Goal: Transaction & Acquisition: Purchase product/service

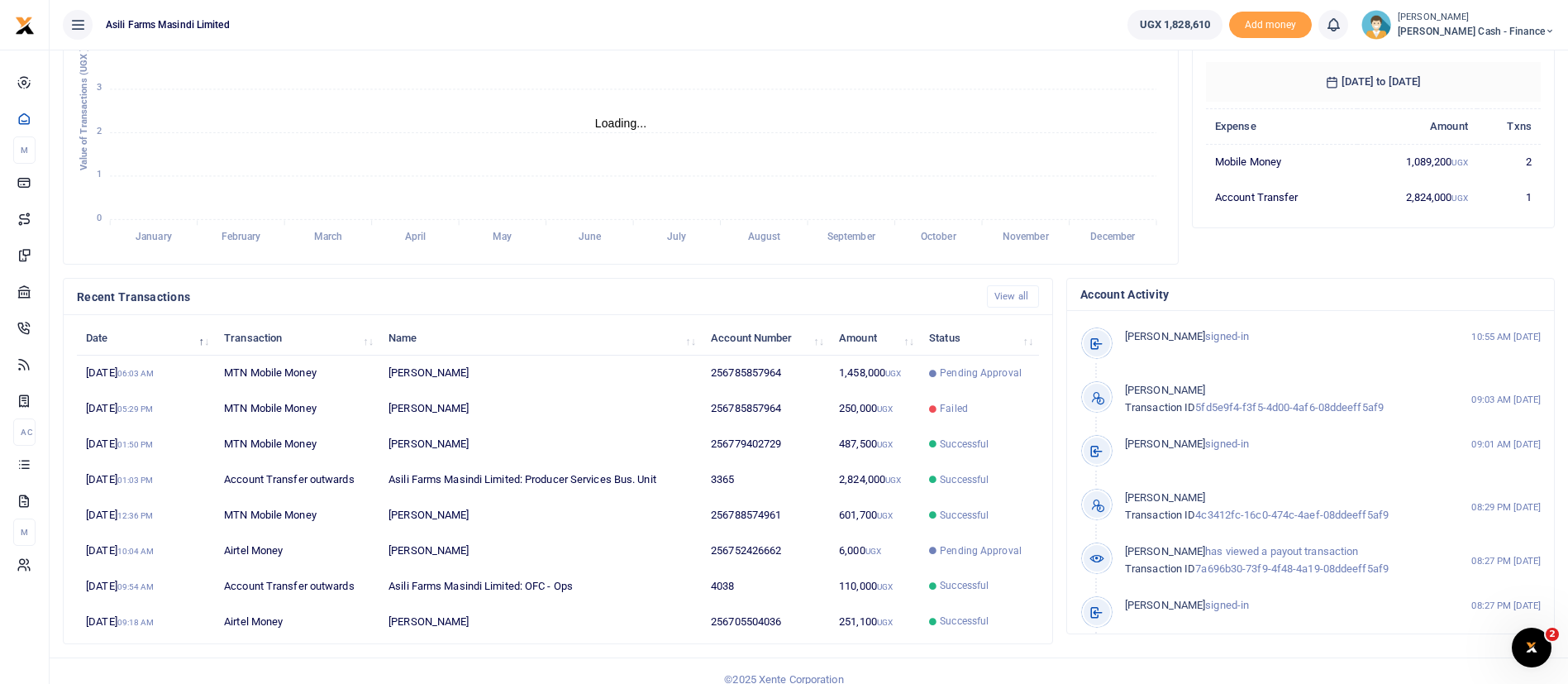
scroll to position [304, 0]
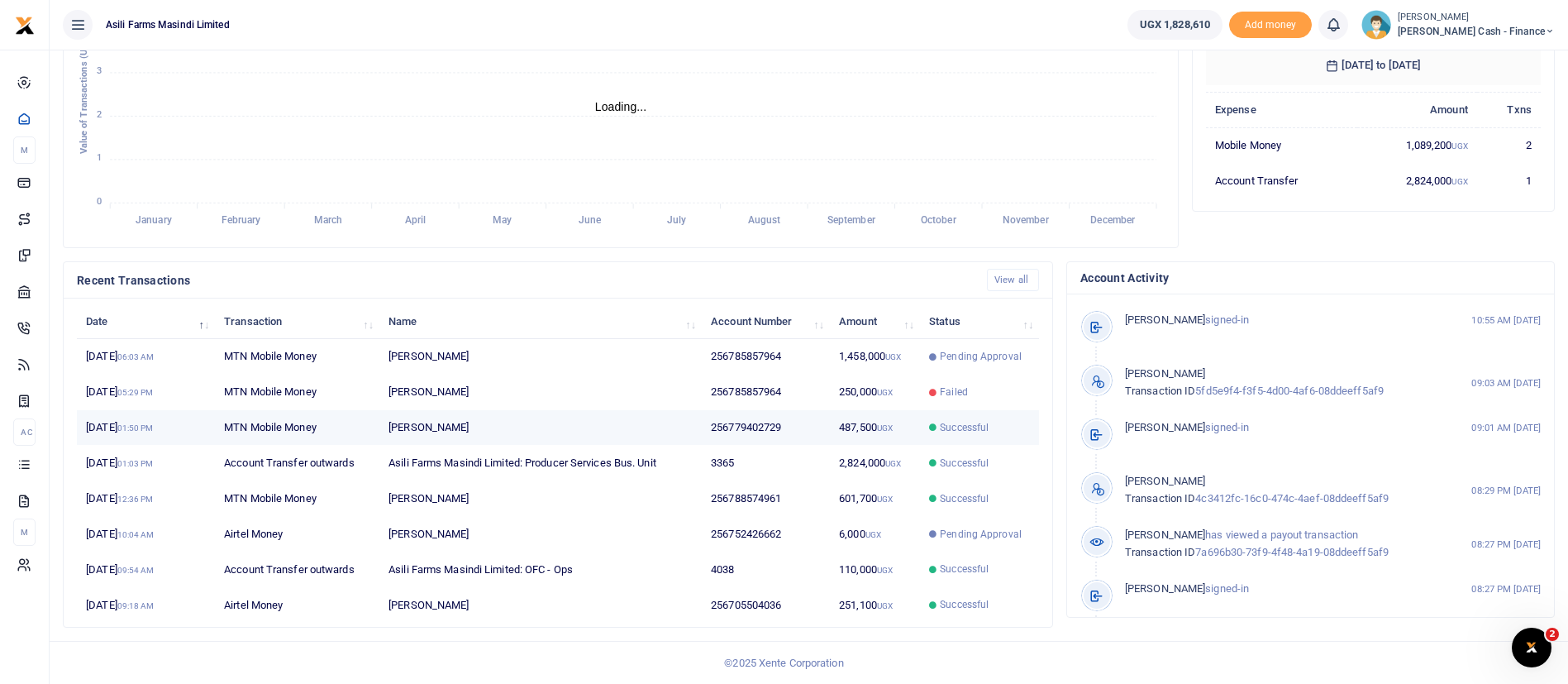
click at [632, 429] on td "[PERSON_NAME]" at bounding box center [541, 427] width 322 height 35
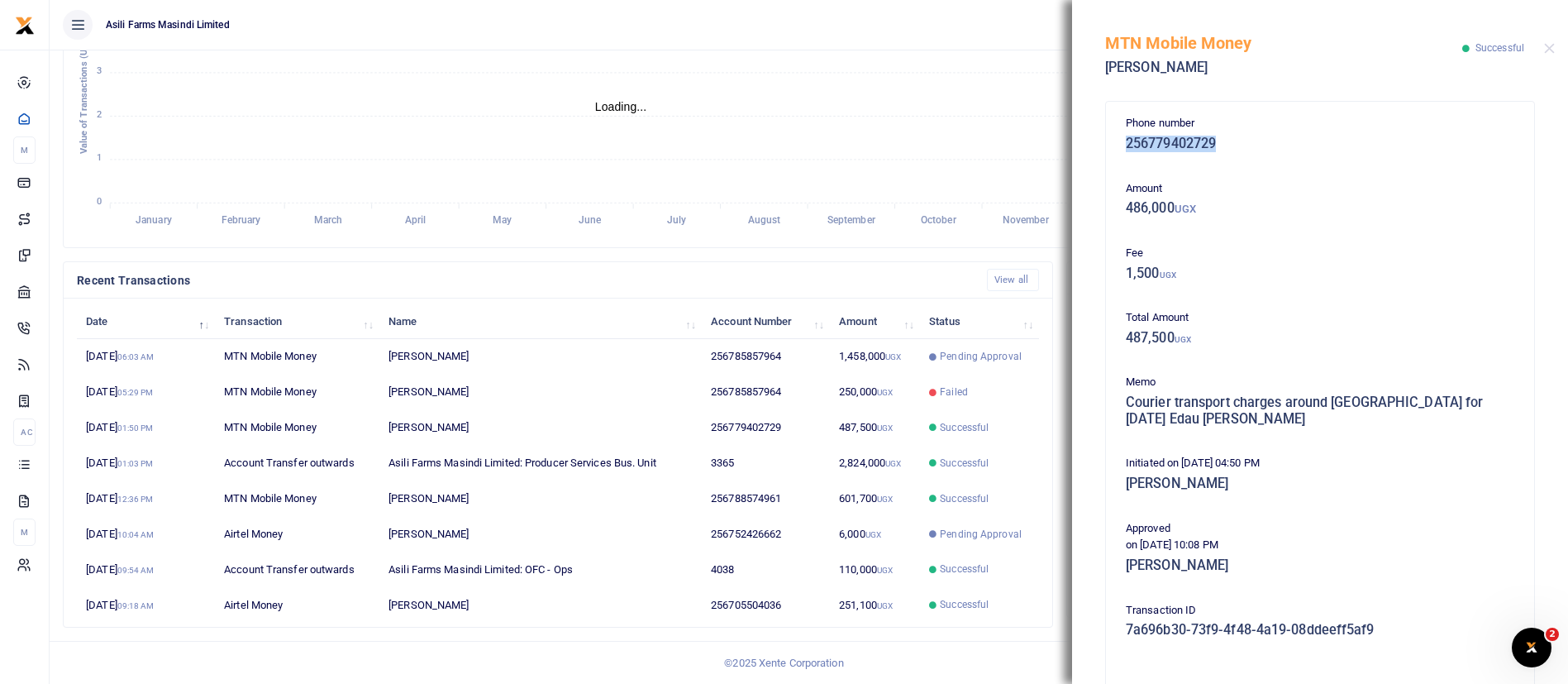
drag, startPoint x: 1126, startPoint y: 141, endPoint x: 1233, endPoint y: 164, distance: 109.4
click at [1233, 164] on div "Phone number 256779402729 Amount 486,000 UGX Fee 1,500 UGX Total Amount 487,500…" at bounding box center [1320, 520] width 402 height 811
copy h5 "256779402729"
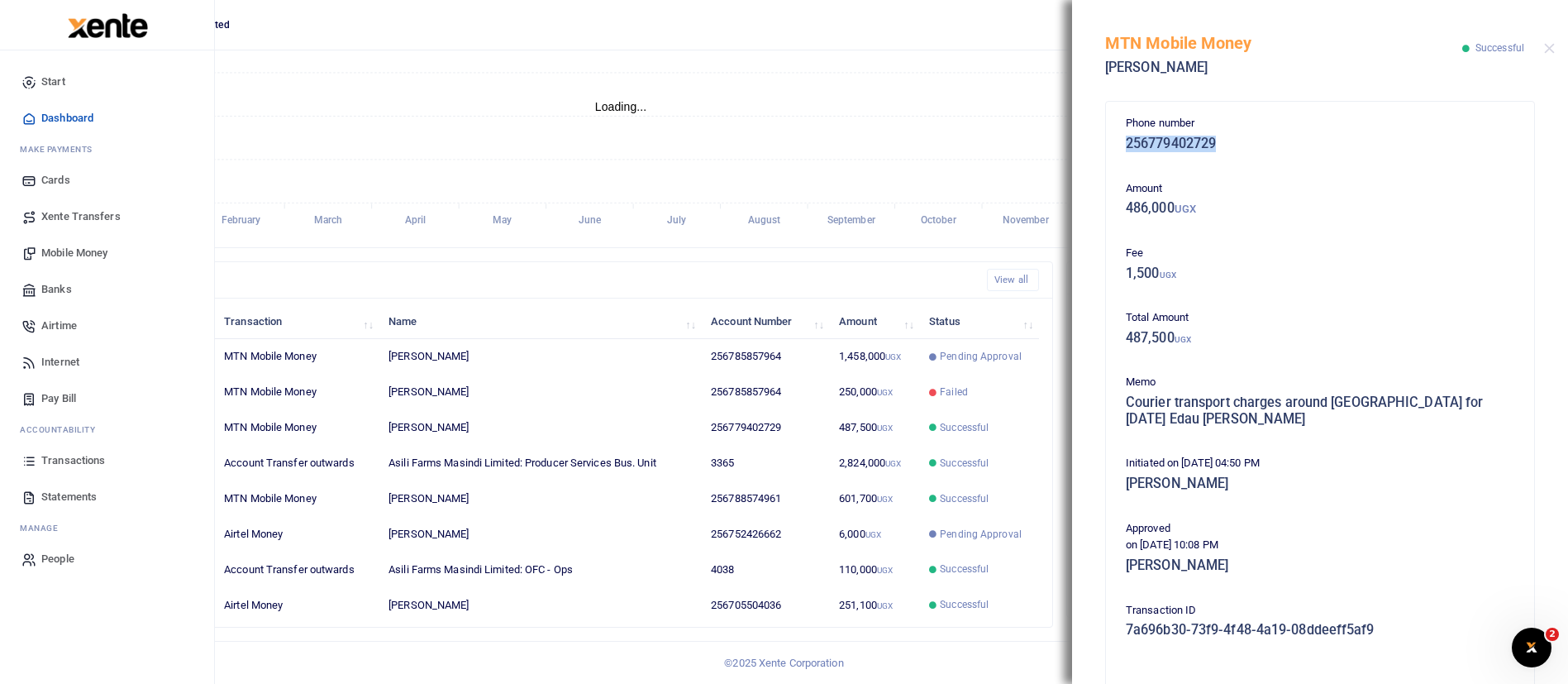
click at [75, 247] on span "Mobile Money" at bounding box center [74, 253] width 66 height 17
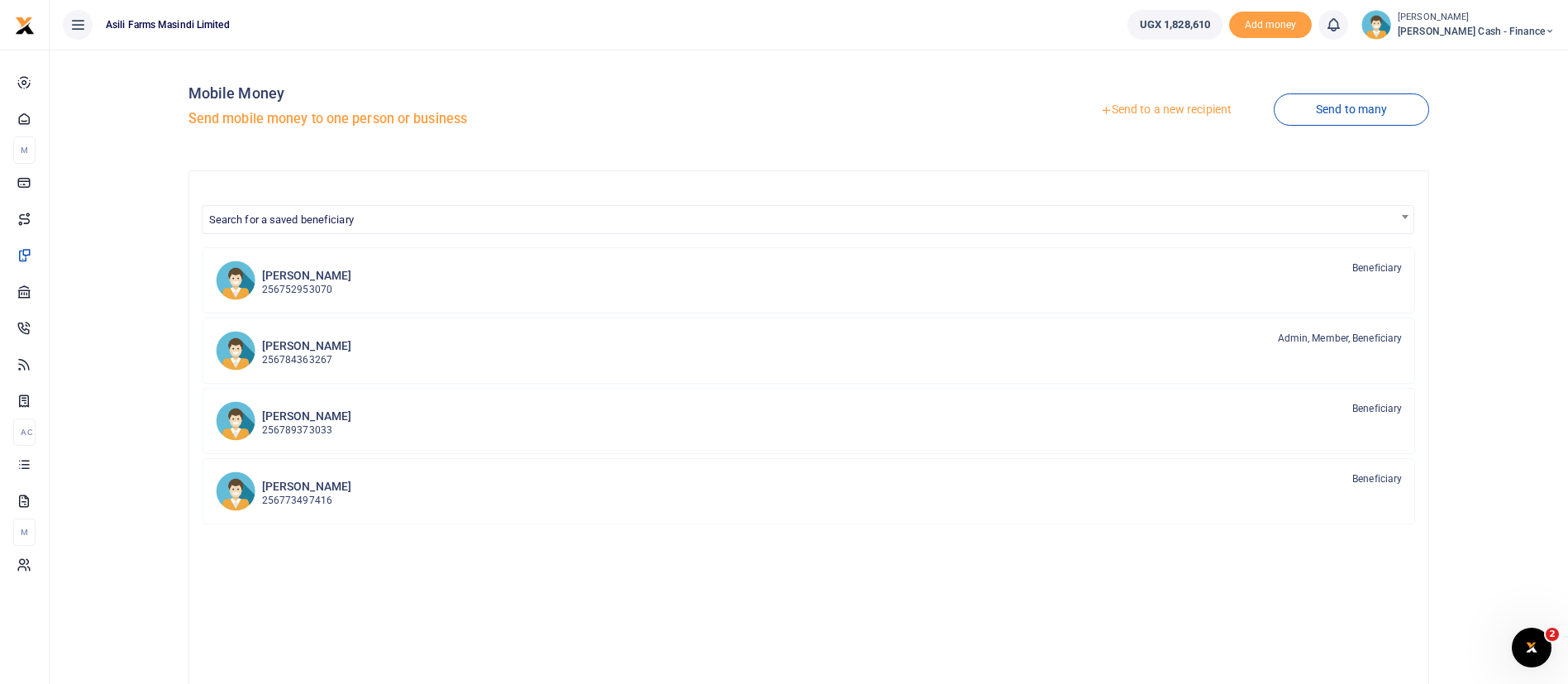
click at [1137, 104] on link "Send to a new recipient" at bounding box center [1166, 110] width 216 height 30
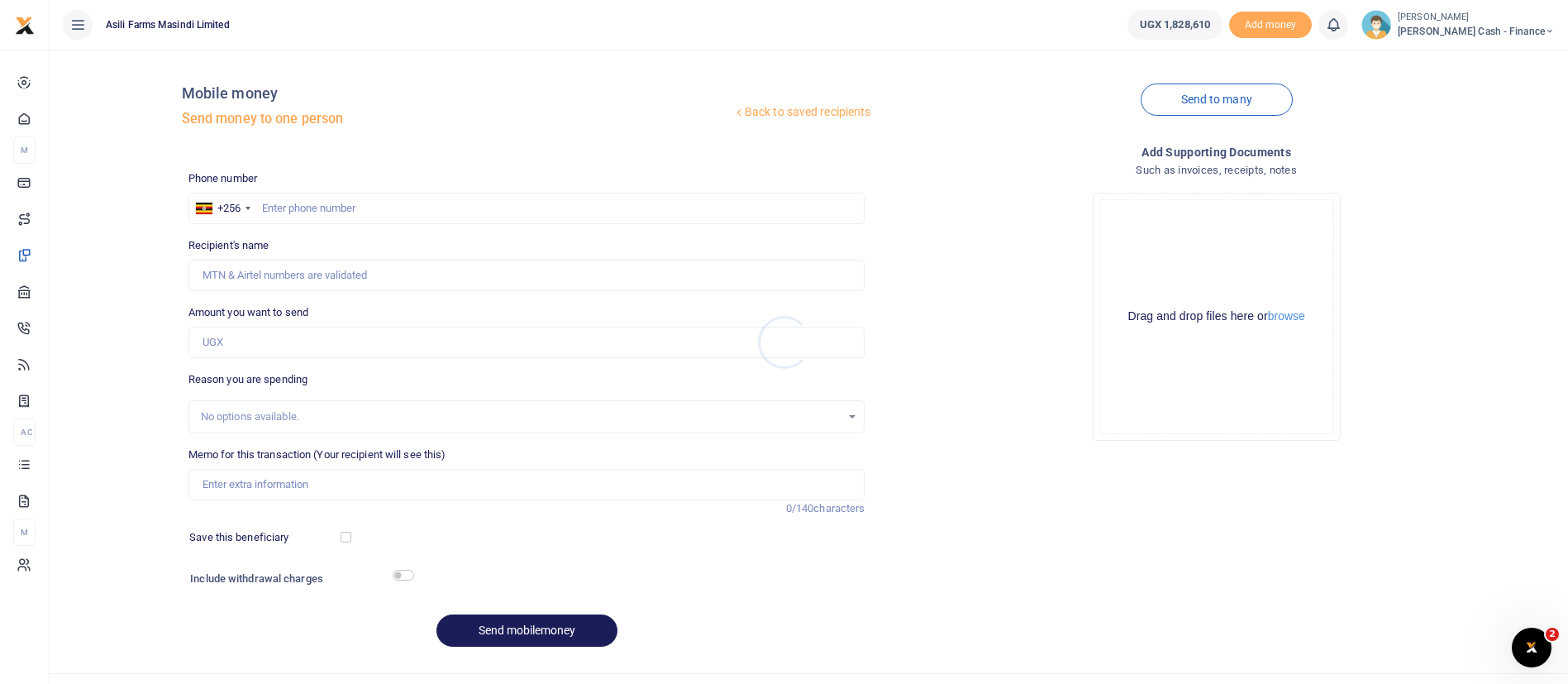
click at [314, 208] on div at bounding box center [784, 342] width 1568 height 684
click at [303, 211] on input "text" at bounding box center [527, 209] width 677 height 32
paste input "256779402729"
type input "256779402729"
type input "[PERSON_NAME]"
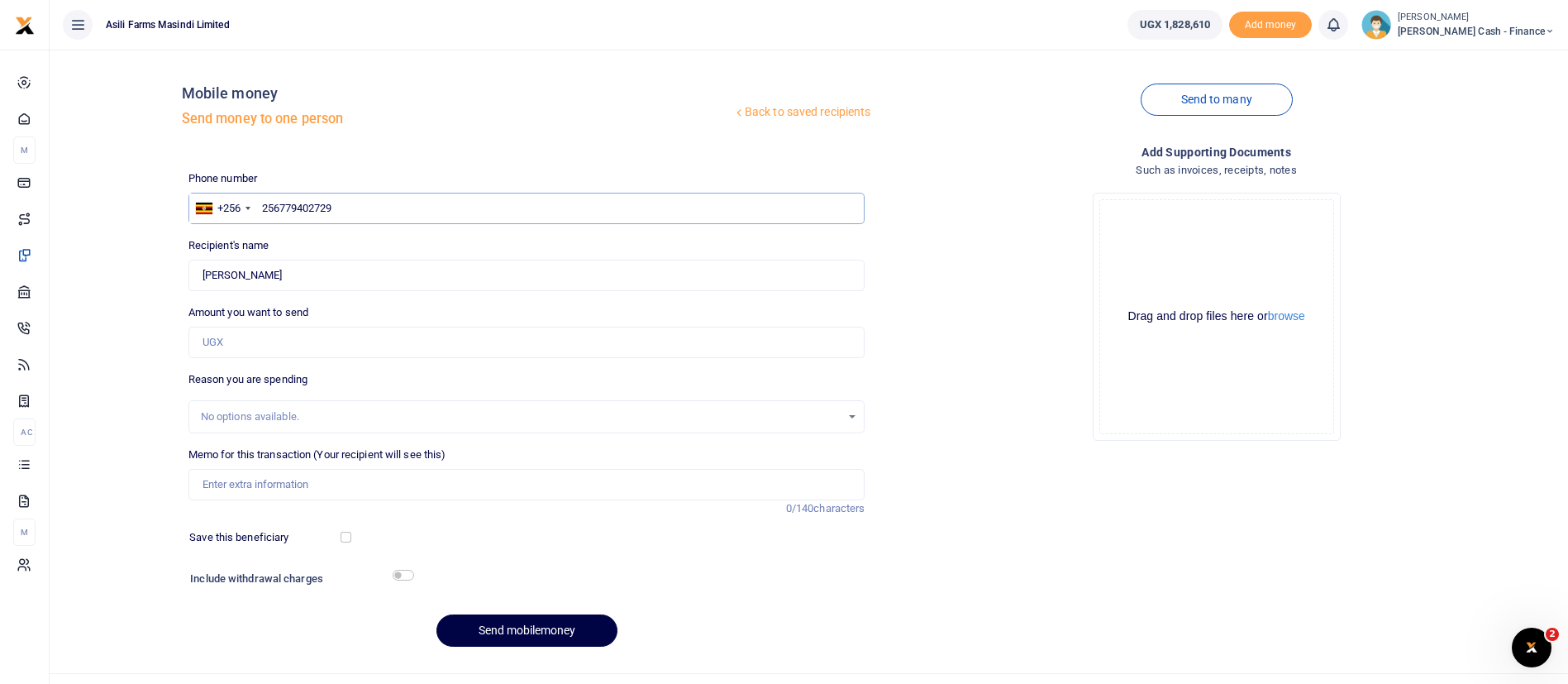
click at [278, 208] on input "256779402729" at bounding box center [527, 209] width 677 height 32
type input "779402729"
type input "[PERSON_NAME]"
type input "779402729"
click at [230, 336] on input "Amount you want to send" at bounding box center [527, 342] width 677 height 32
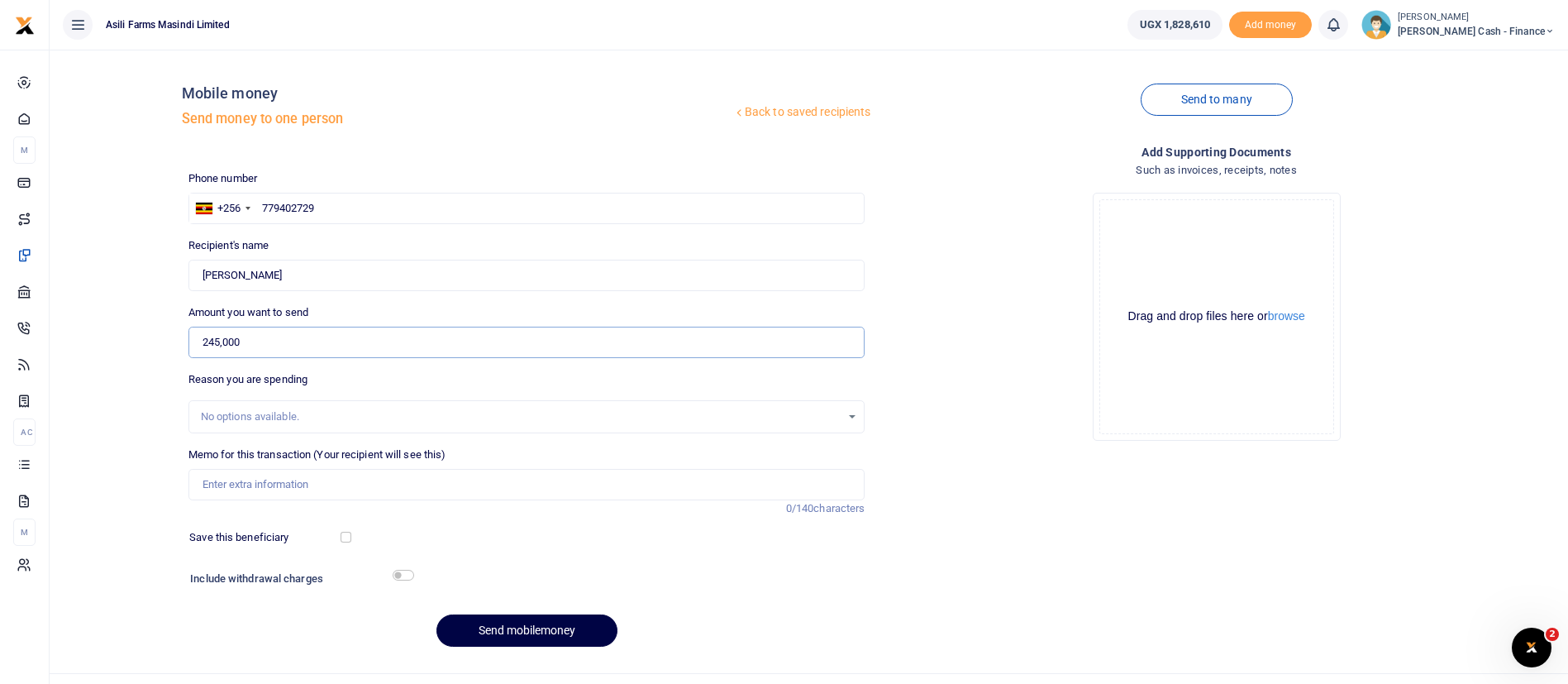
type input "245,000"
click at [222, 487] on input "Memo for this transaction (Your recipient will see this)" at bounding box center [527, 485] width 677 height 32
click at [317, 489] on input "DHL freight charges for document to USA" at bounding box center [527, 485] width 677 height 32
click at [496, 477] on input "DHL freight charges for delivering document to USA" at bounding box center [527, 485] width 677 height 32
type input "DHL freight charges for delivering document to USA Waybill 8695604271"
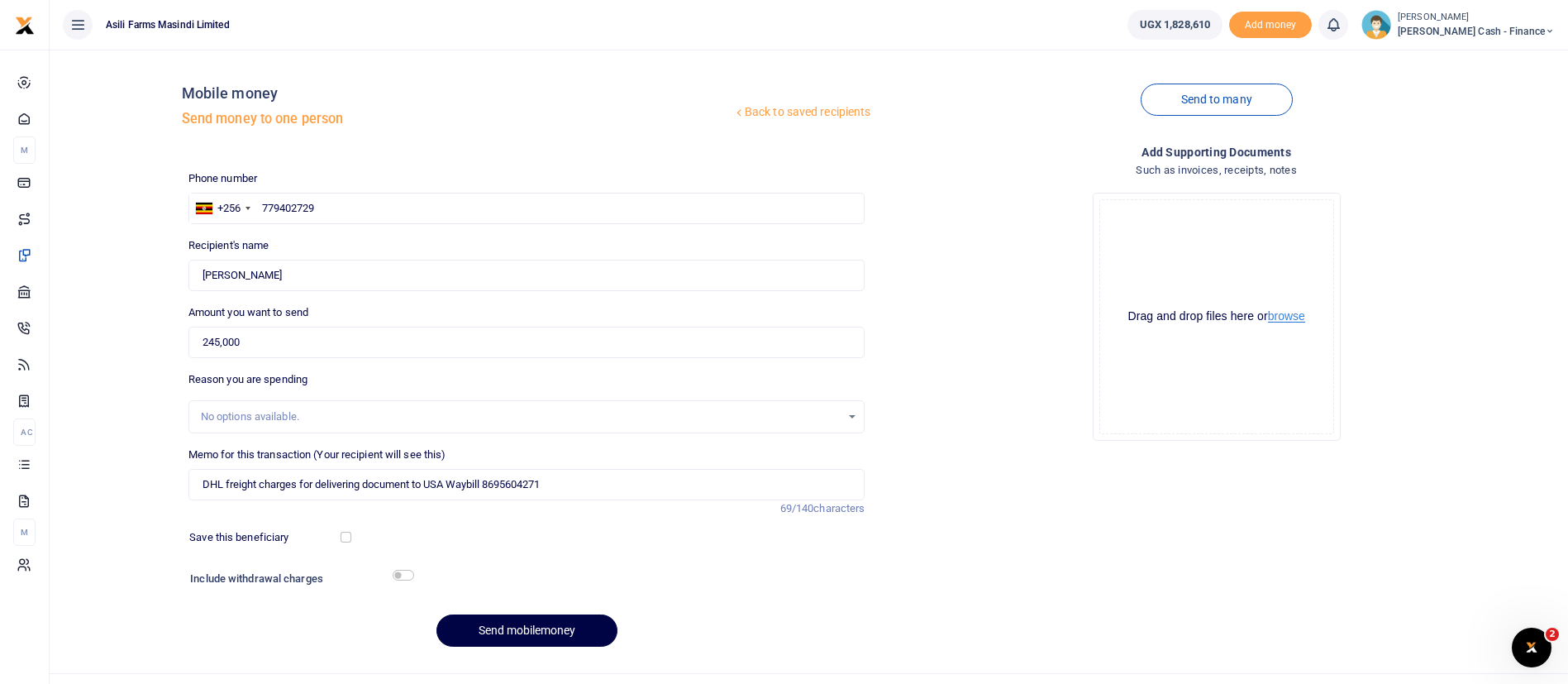
click at [1303, 318] on button "browse" at bounding box center [1287, 316] width 37 height 12
click at [1278, 318] on button "browse" at bounding box center [1287, 316] width 37 height 12
click at [1279, 315] on button "browse" at bounding box center [1287, 316] width 37 height 12
click at [556, 612] on div "Phone number +256 Uganda +256 779402729 Phone is required. Recipient's name Fou…" at bounding box center [527, 415] width 690 height 490
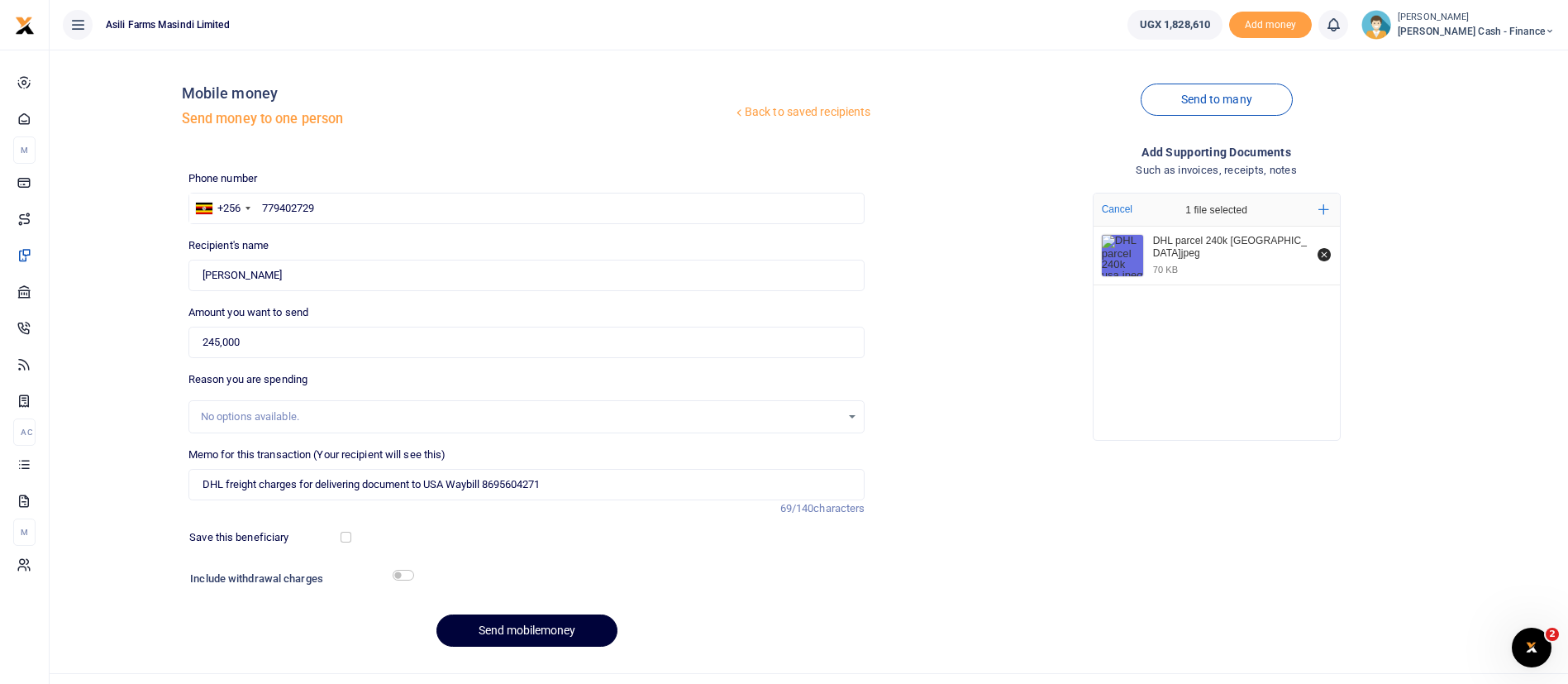
click at [505, 625] on button "Send mobilemoney" at bounding box center [527, 630] width 181 height 32
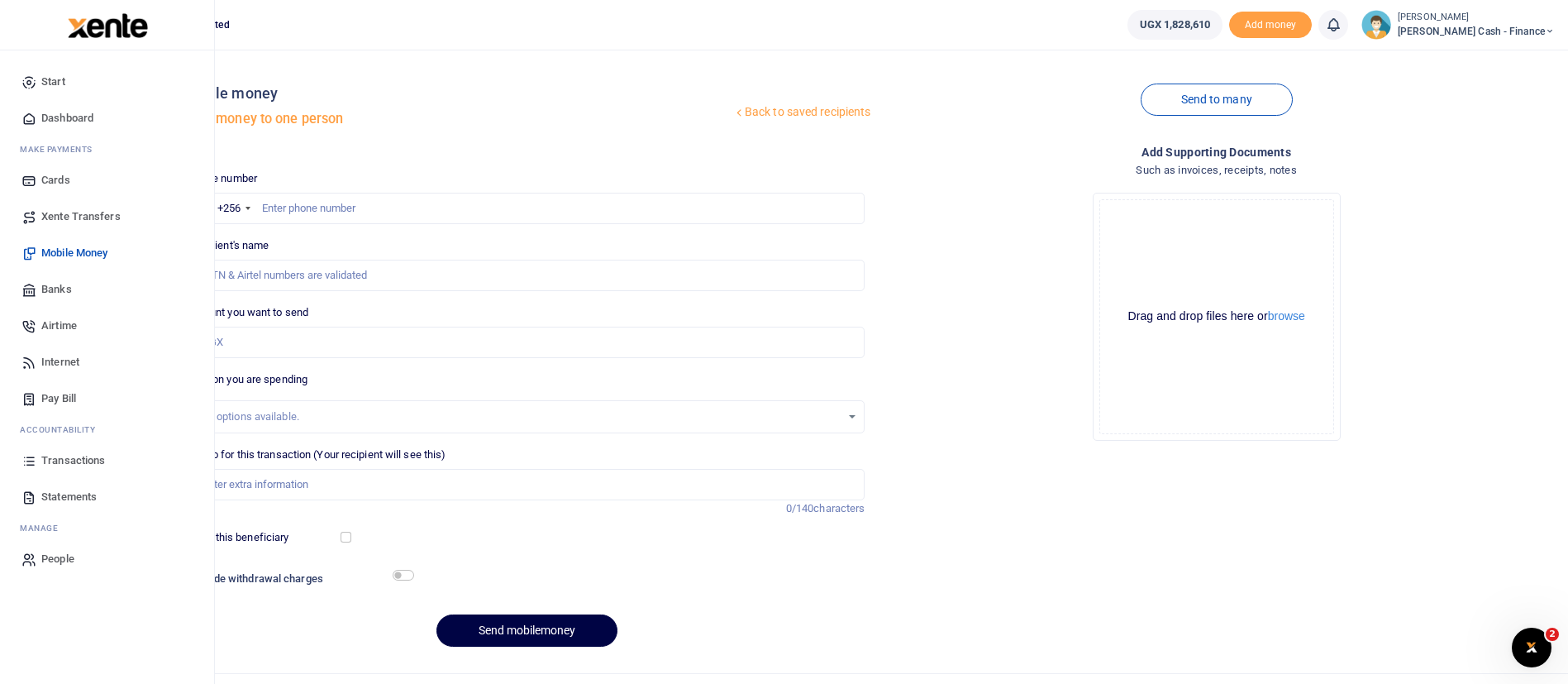
click at [55, 462] on span "Transactions" at bounding box center [73, 460] width 64 height 17
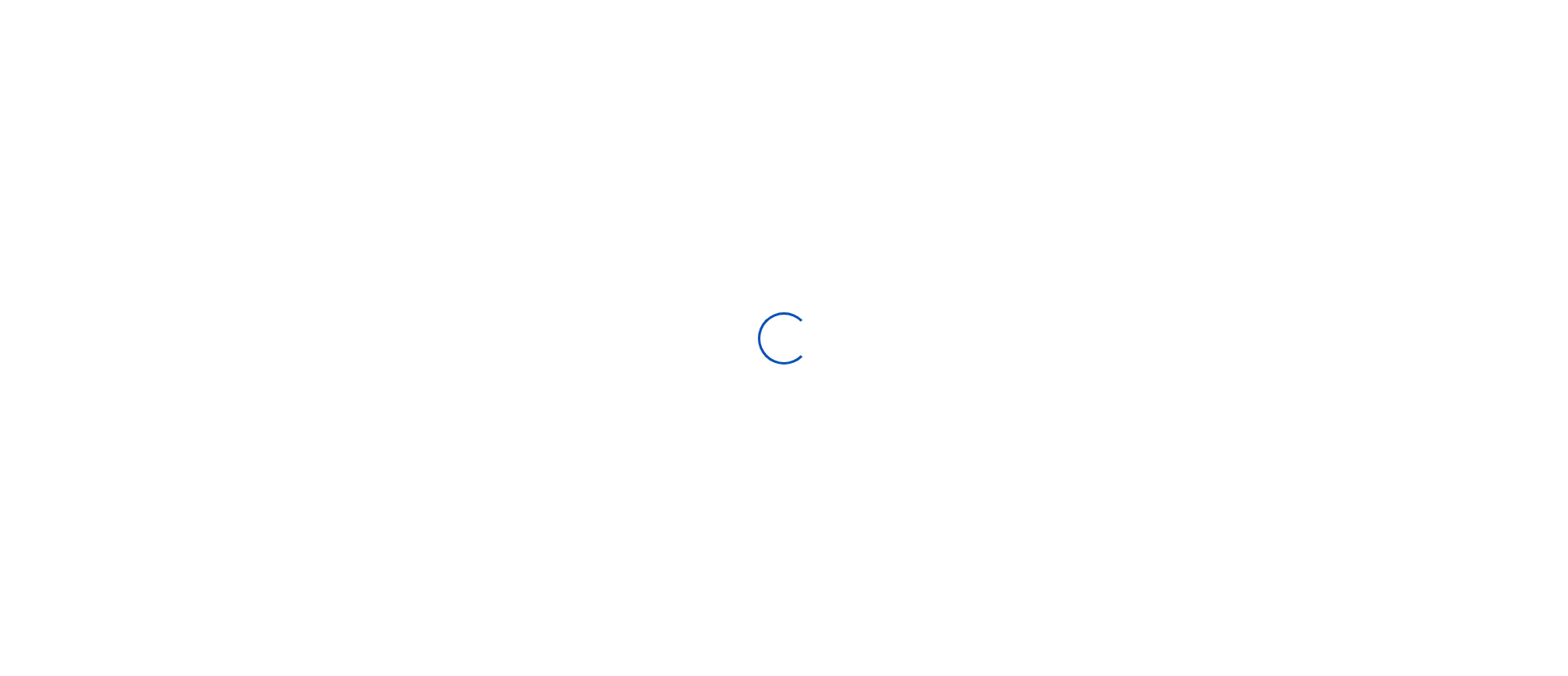
type input "[DATE] - [DATE]"
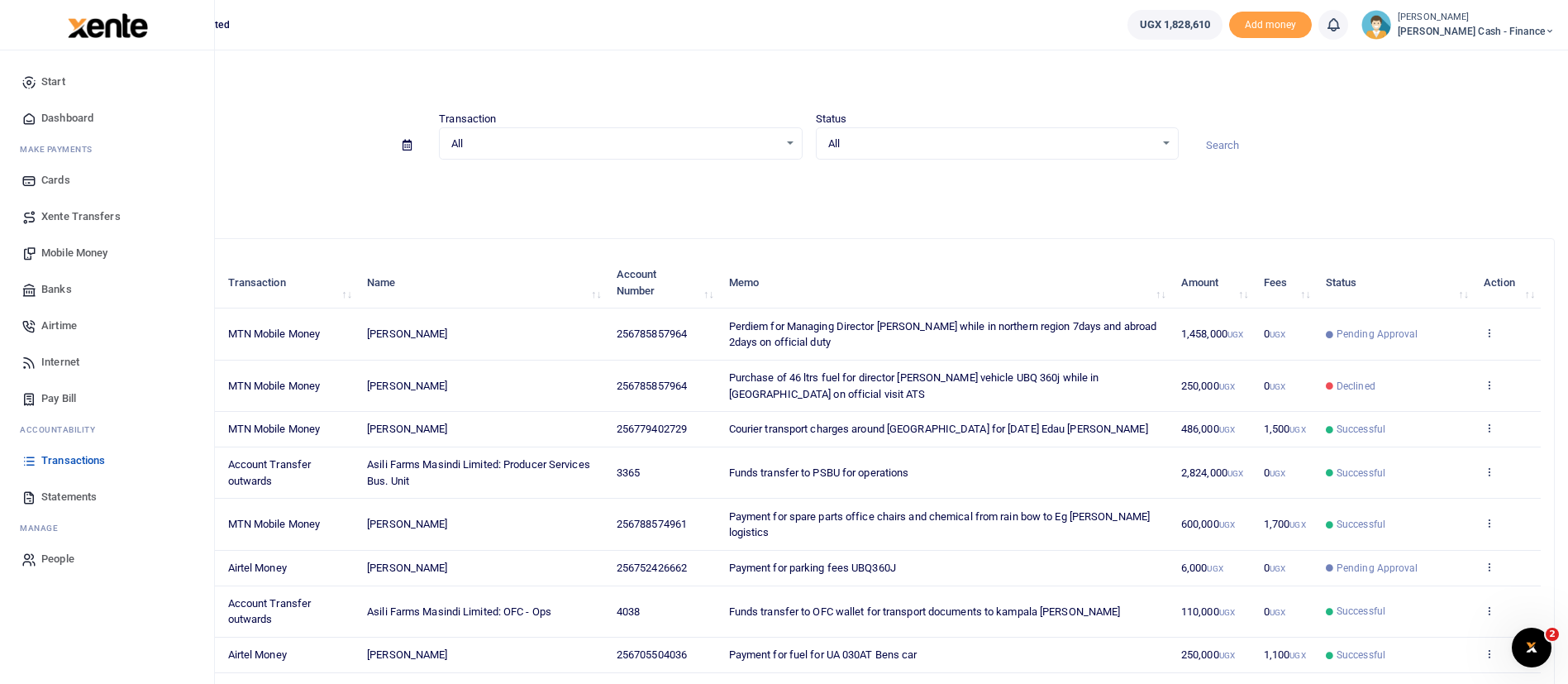
click at [56, 457] on span "Transactions" at bounding box center [73, 460] width 64 height 17
click at [57, 454] on span "Transactions" at bounding box center [73, 460] width 64 height 17
click at [74, 255] on span "Mobile Money" at bounding box center [74, 253] width 66 height 17
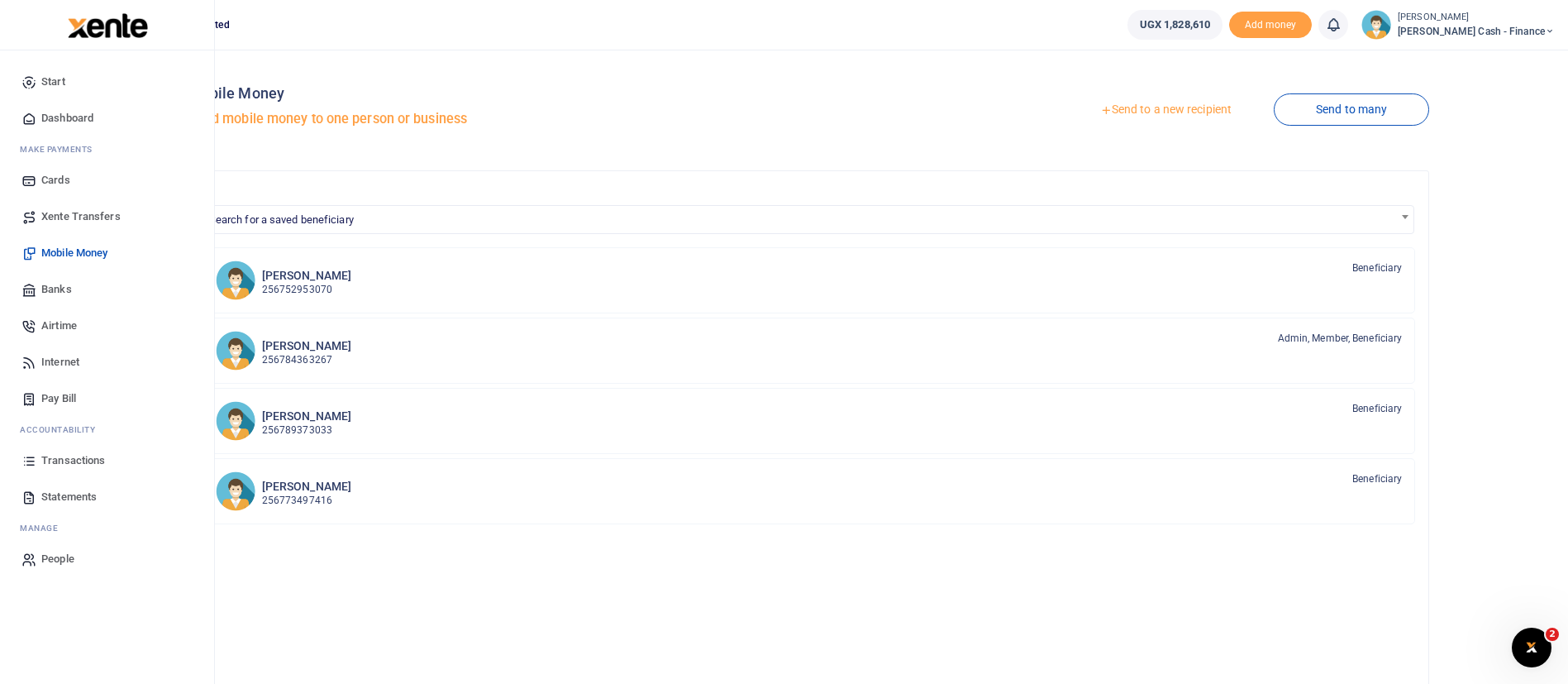
click at [113, 23] on img at bounding box center [108, 26] width 81 height 25
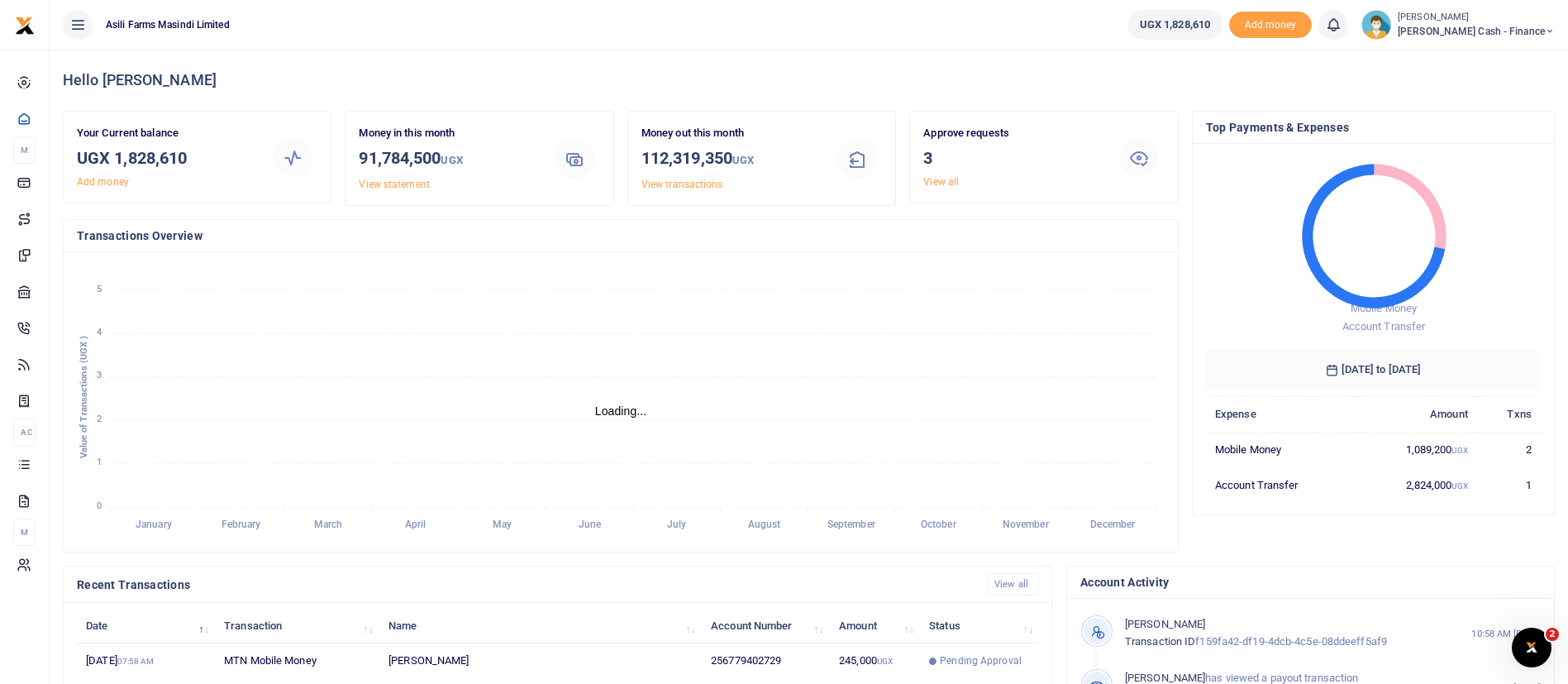
scroll to position [304, 0]
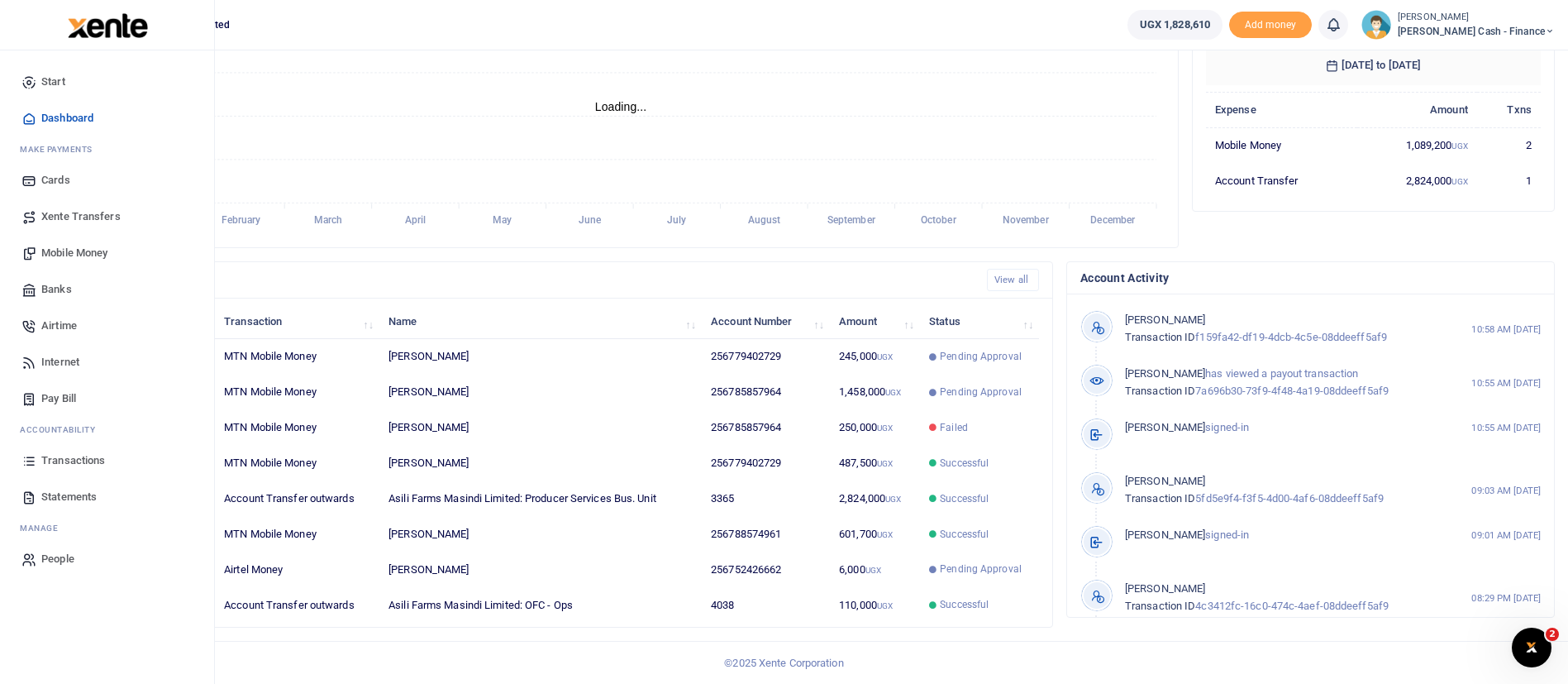
click at [89, 36] on img at bounding box center [108, 26] width 81 height 25
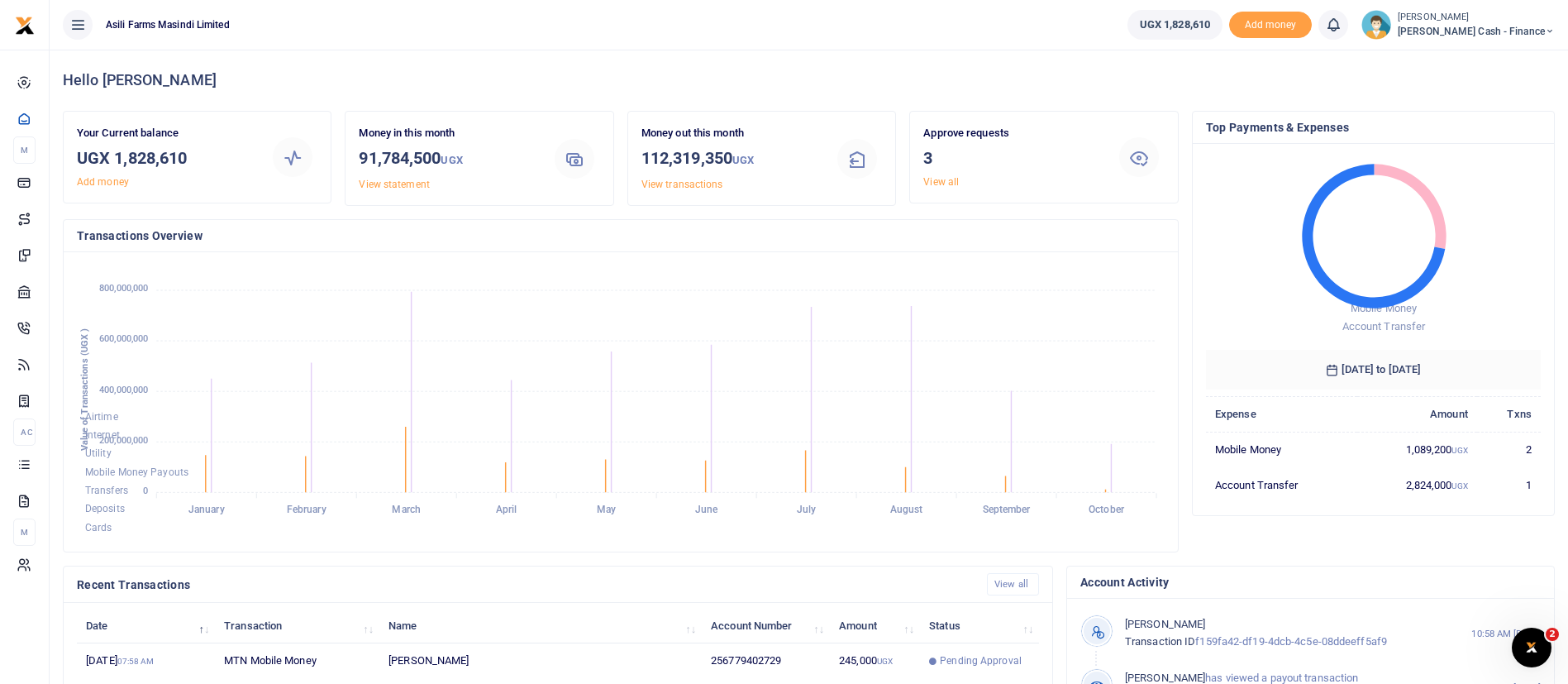
scroll to position [304, 0]
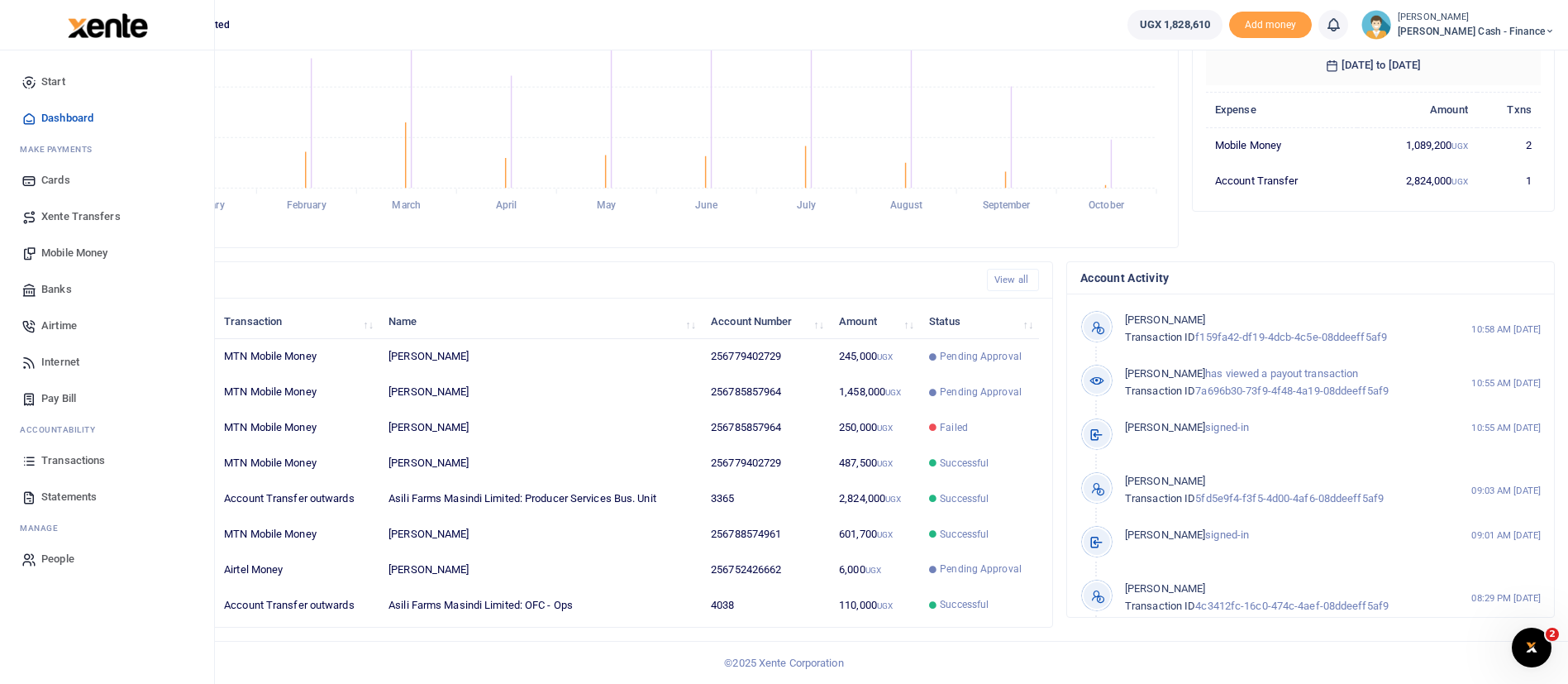
click at [102, 25] on img at bounding box center [108, 26] width 81 height 25
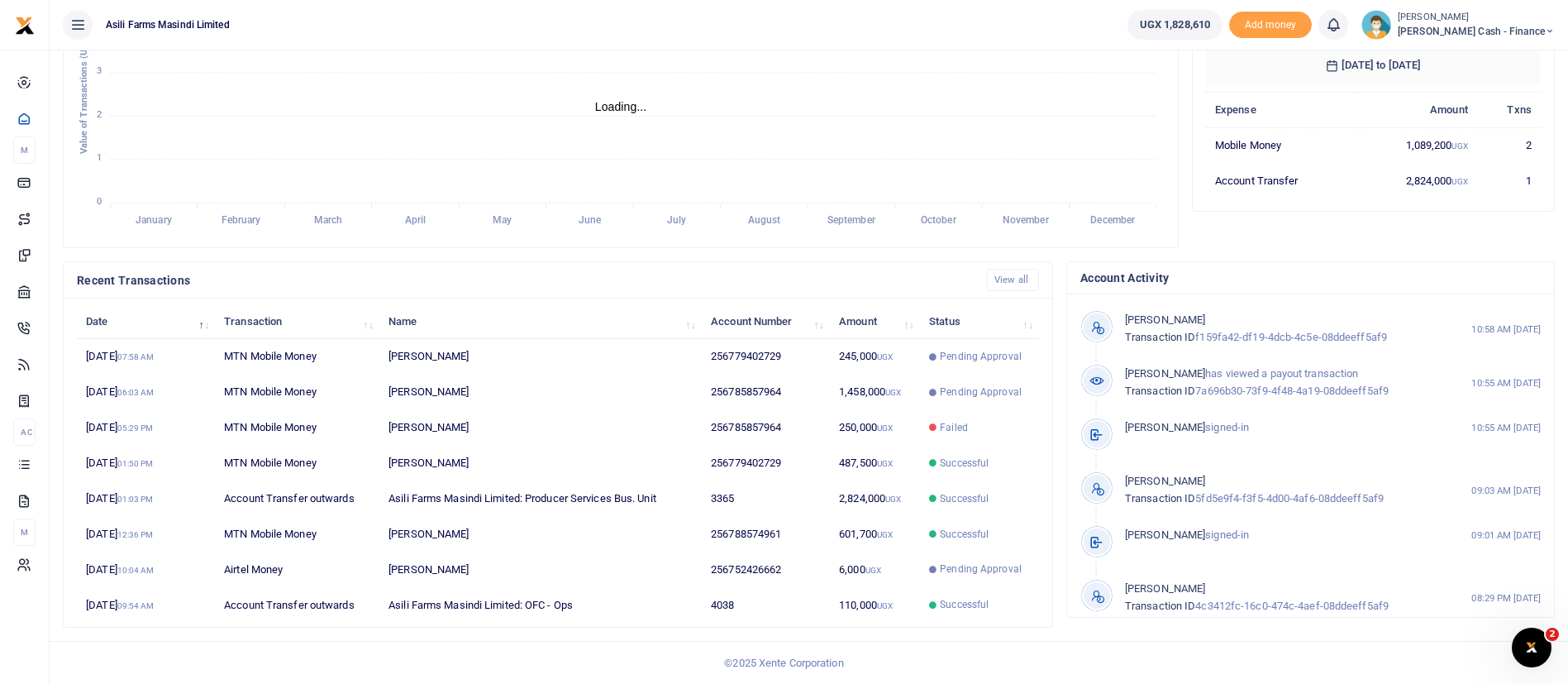
scroll to position [19, 19]
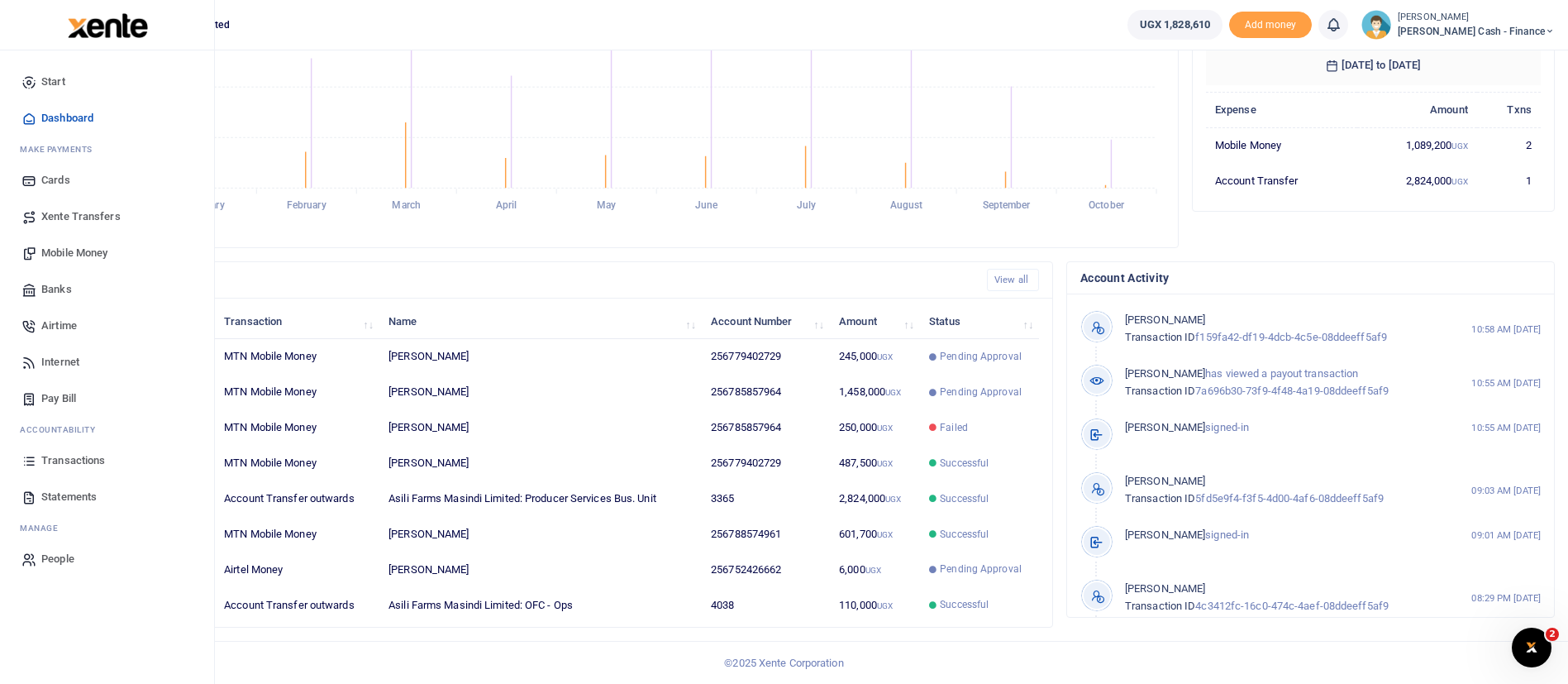
click at [81, 448] on link "Transactions" at bounding box center [107, 460] width 188 height 36
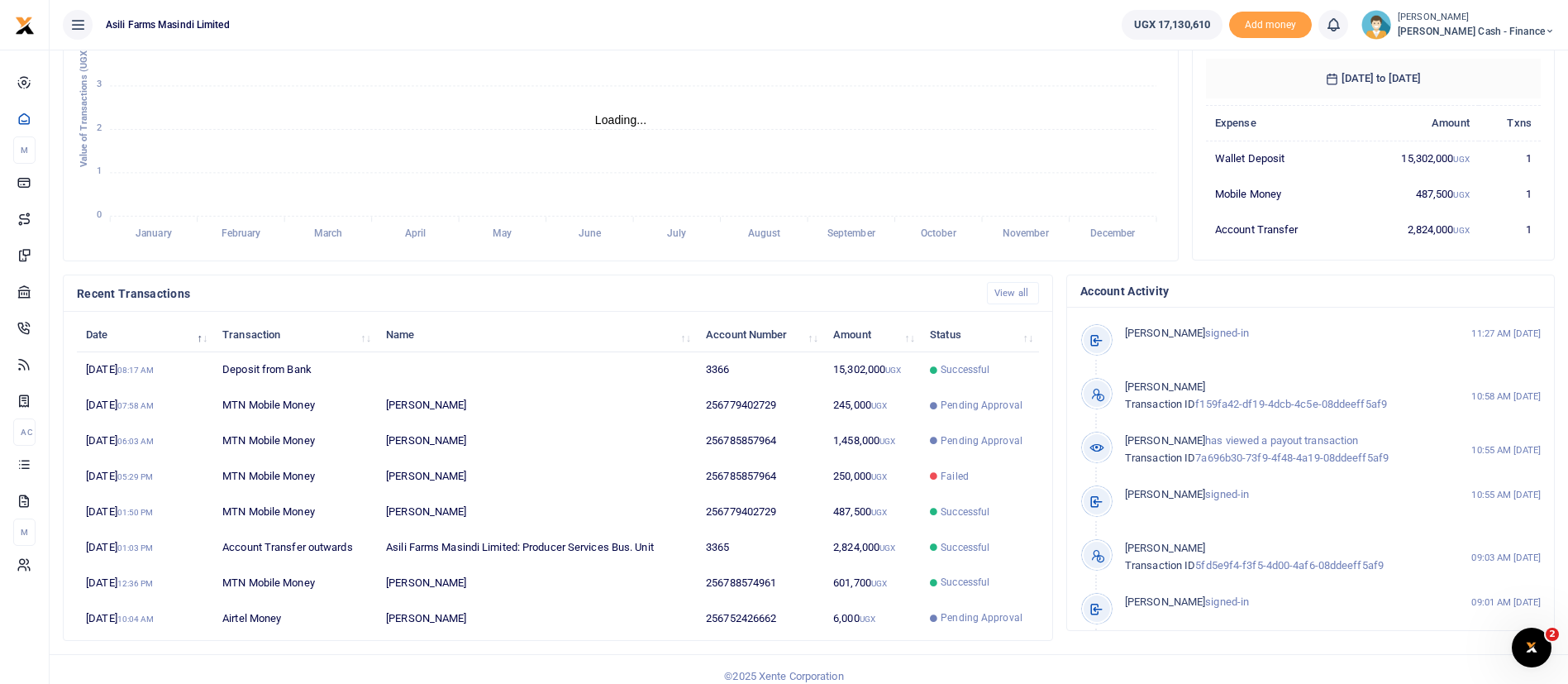
scroll to position [304, 0]
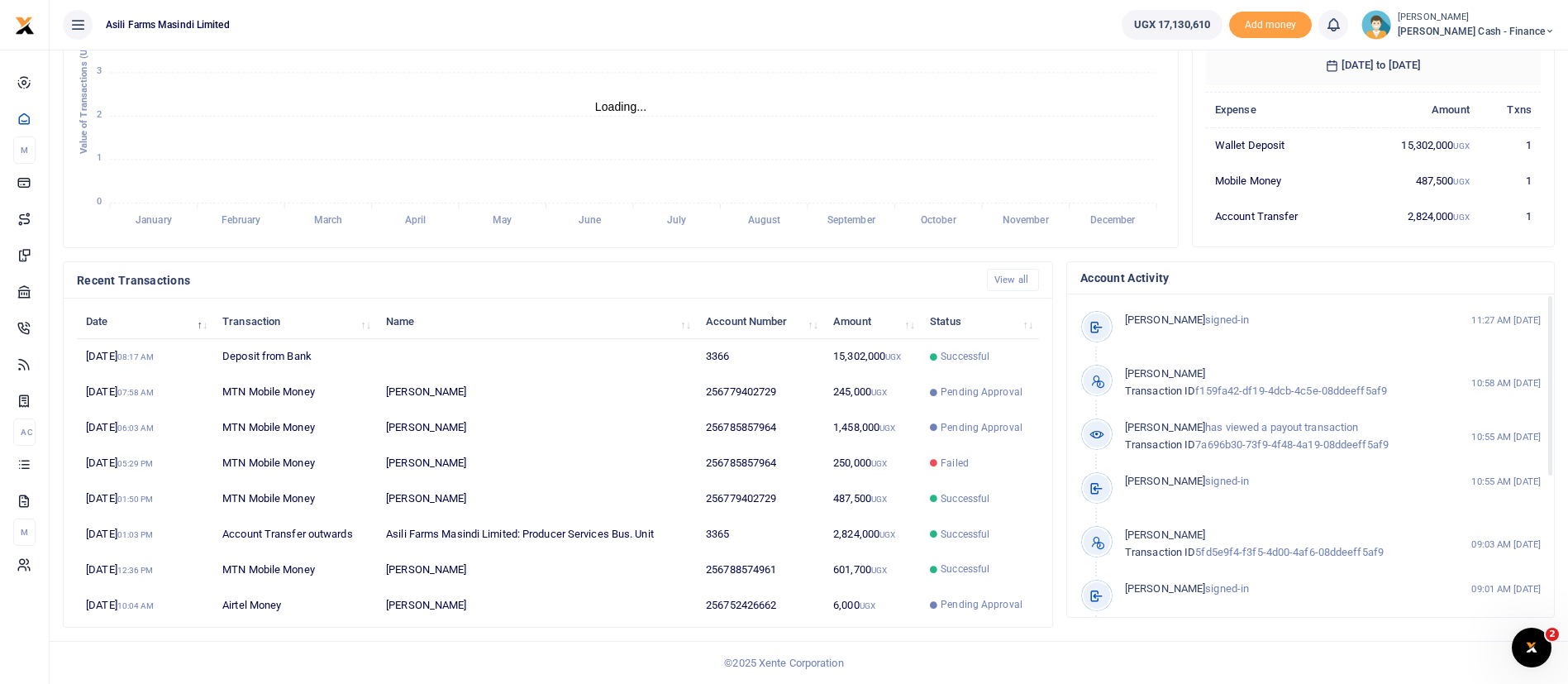
scroll to position [19, 19]
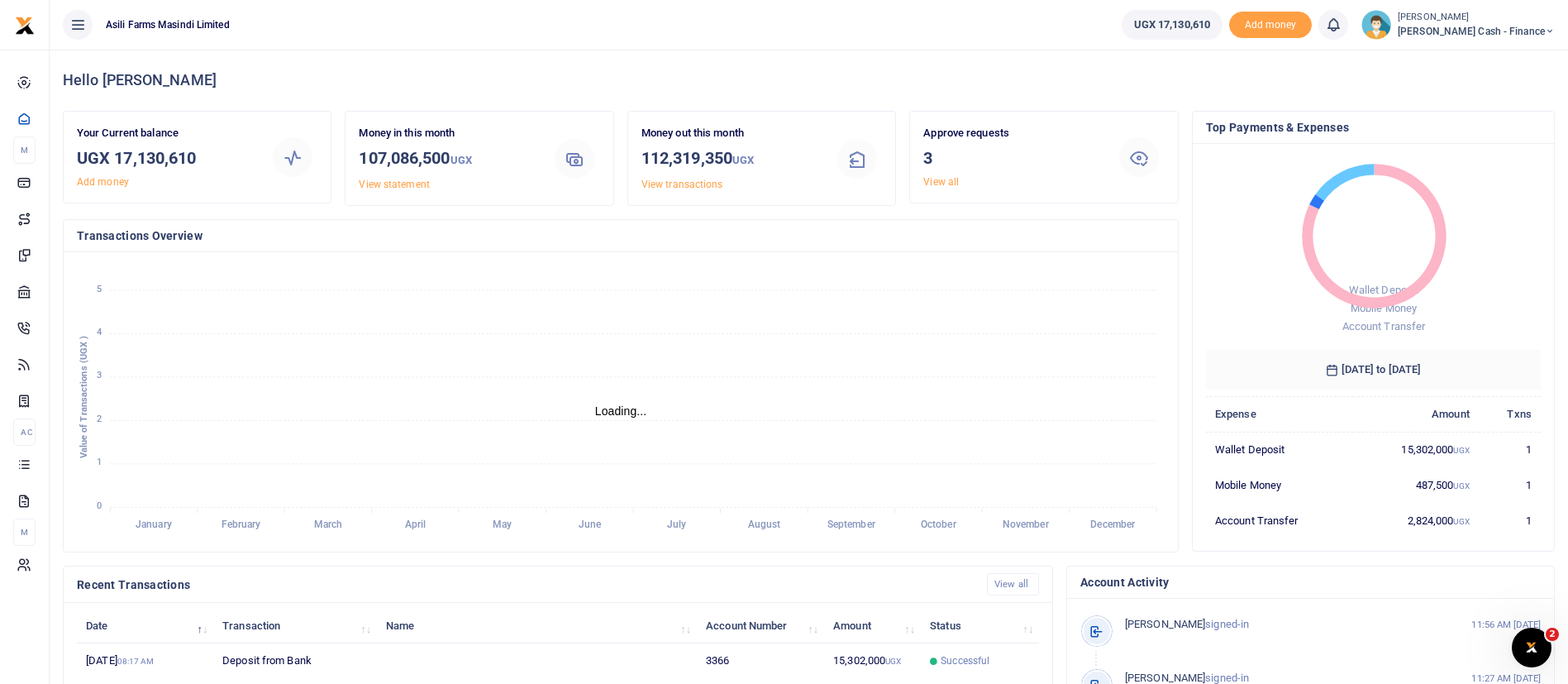
scroll to position [304, 0]
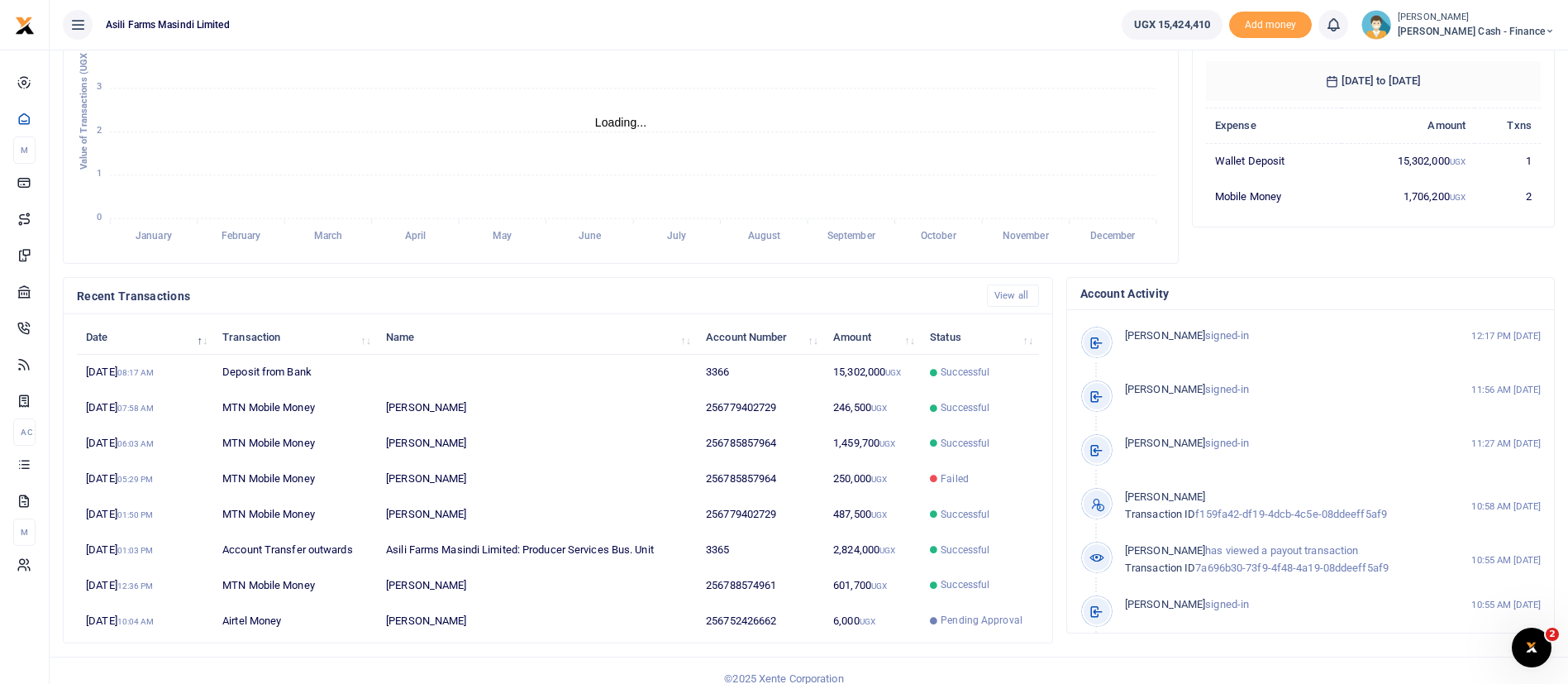
scroll to position [304, 0]
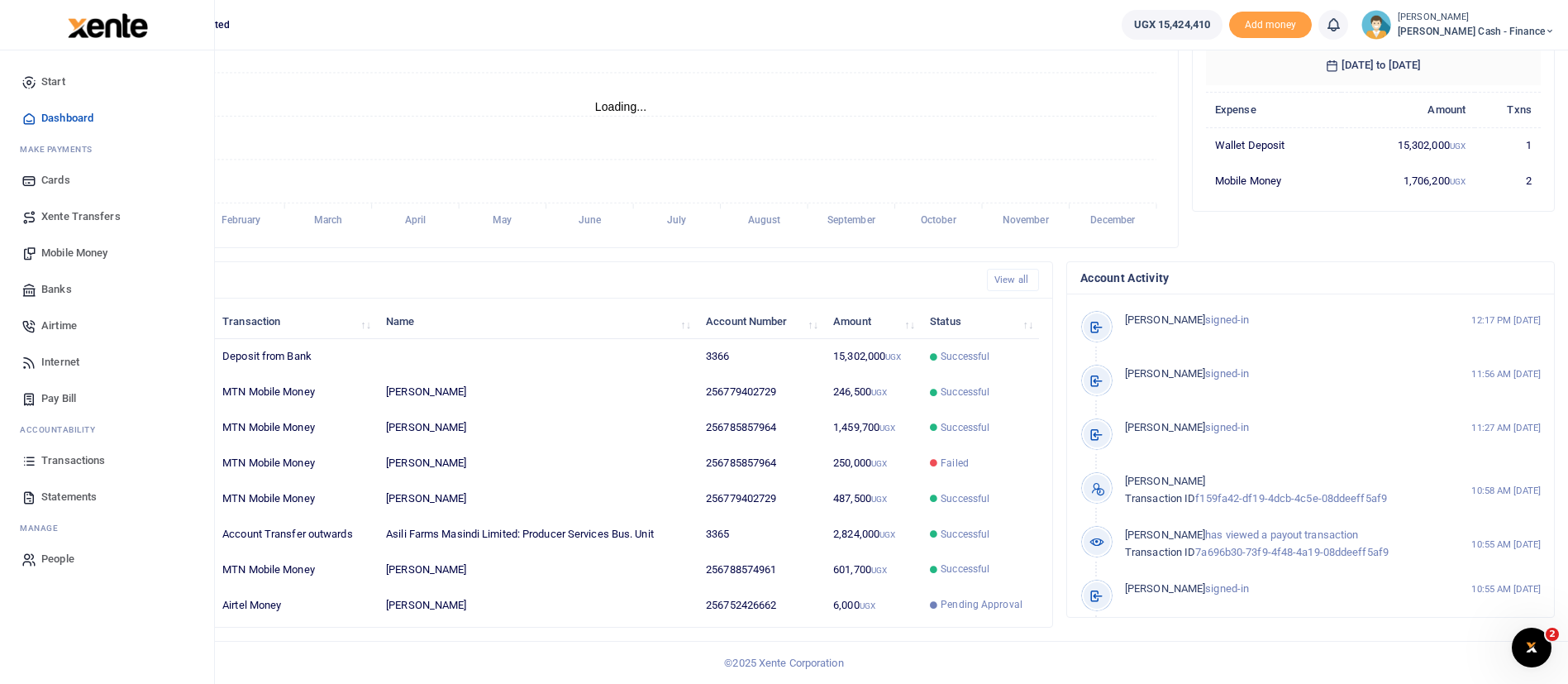
click at [70, 463] on span "Transactions" at bounding box center [73, 460] width 64 height 17
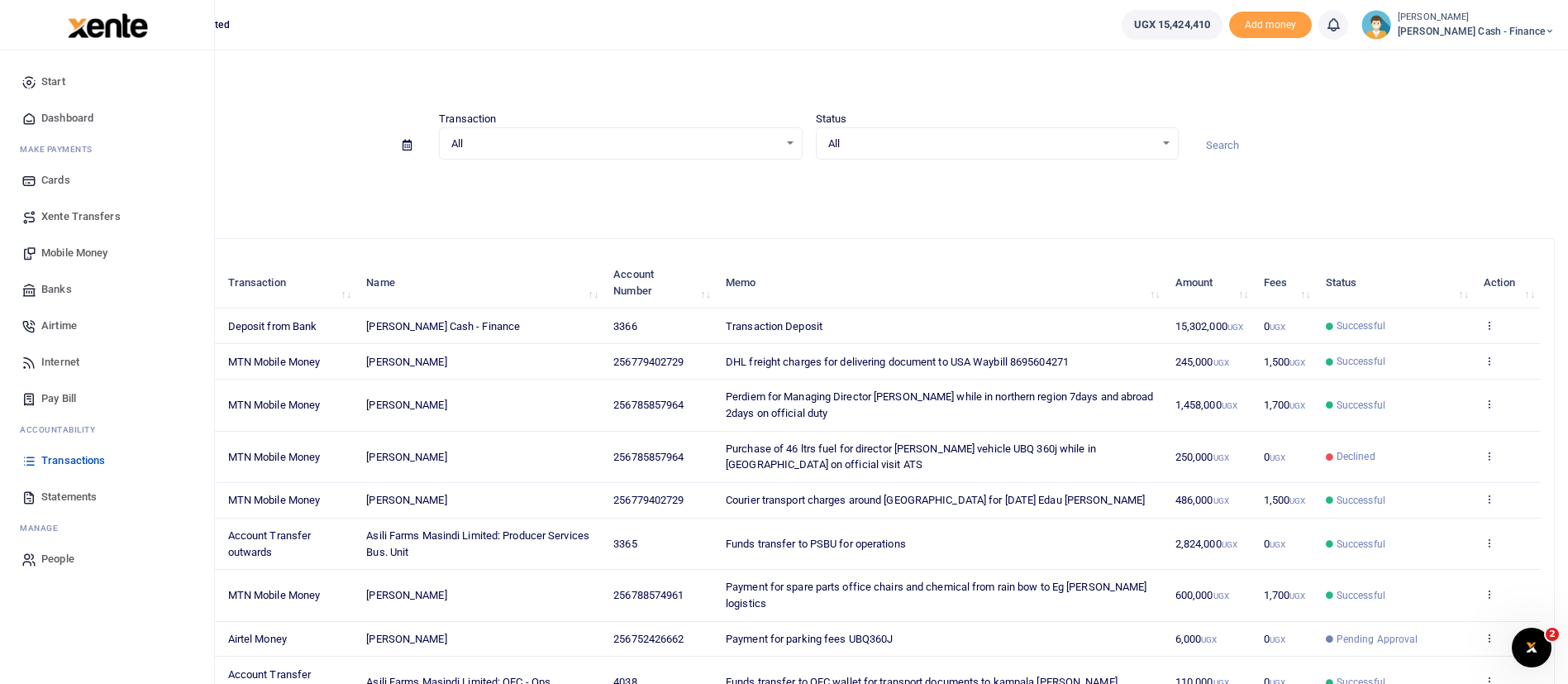
click at [101, 25] on img at bounding box center [108, 26] width 81 height 25
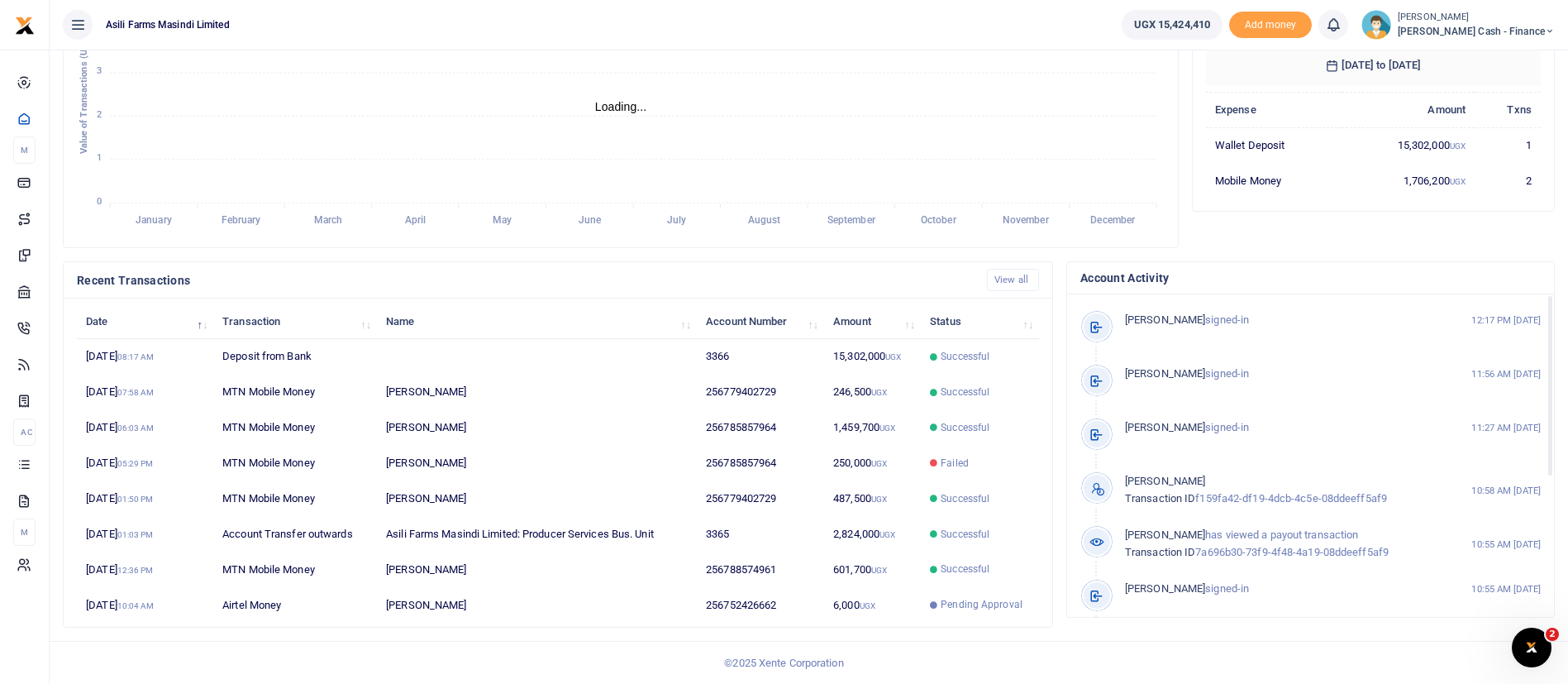
scroll to position [19, 19]
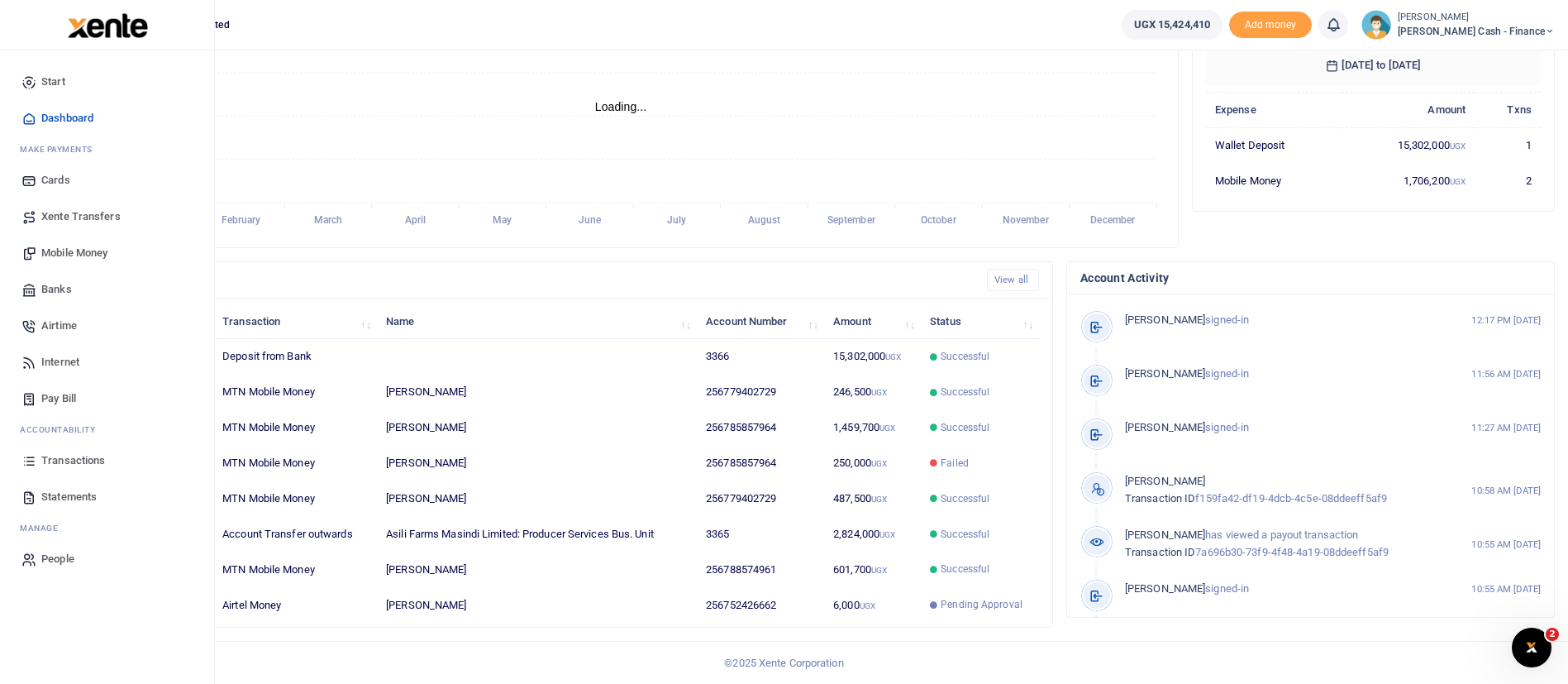
click at [81, 240] on link "Mobile Money" at bounding box center [107, 252] width 188 height 36
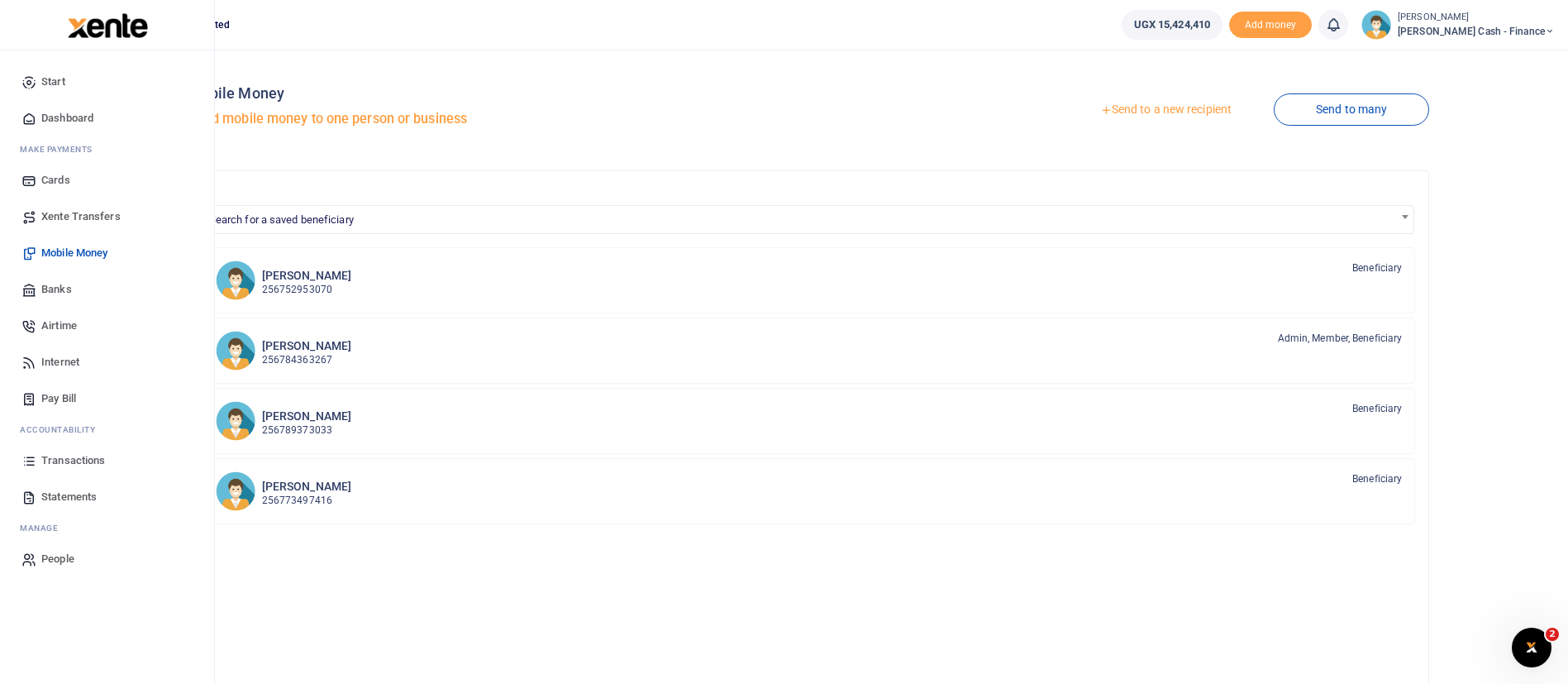
click at [55, 285] on span "Banks" at bounding box center [57, 289] width 31 height 17
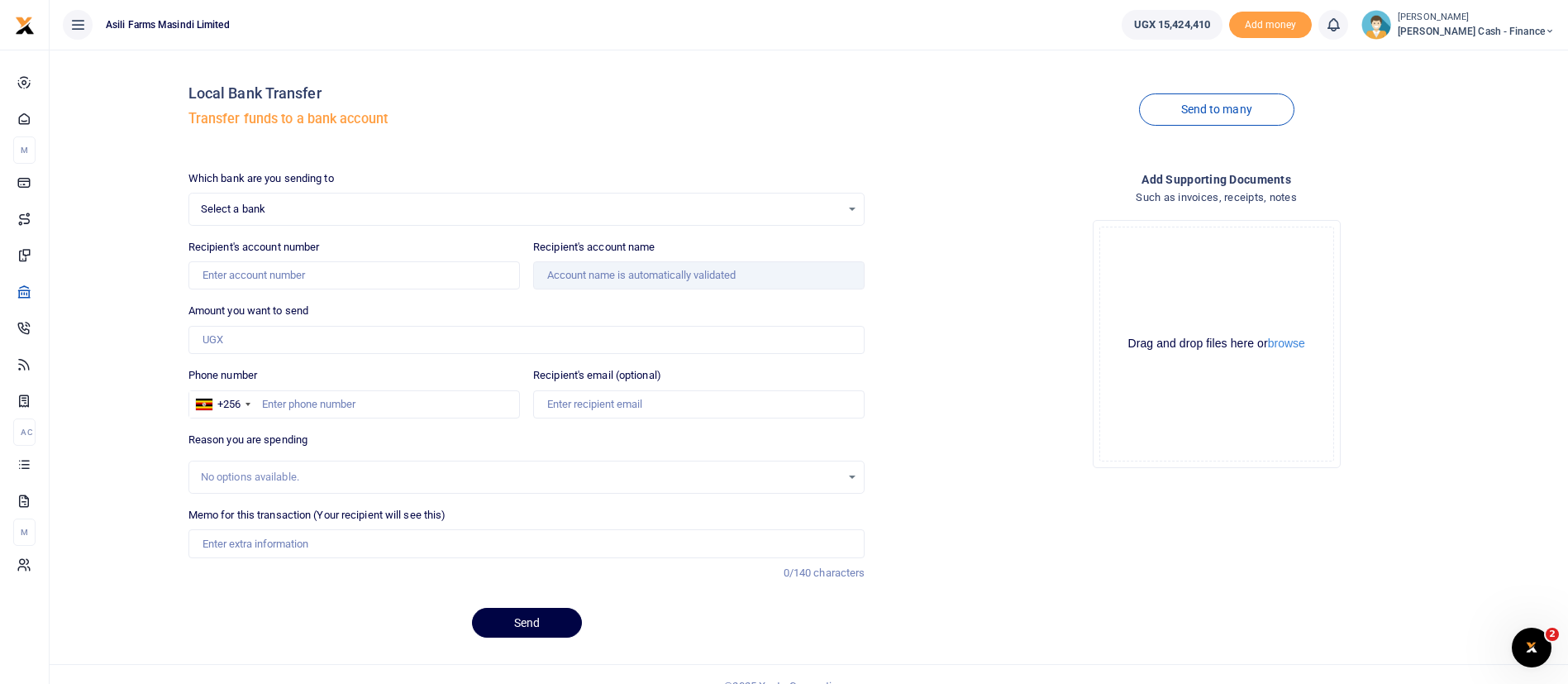
click at [259, 213] on span "Select a bank" at bounding box center [521, 209] width 641 height 17
type input "[PERSON_NAME]"
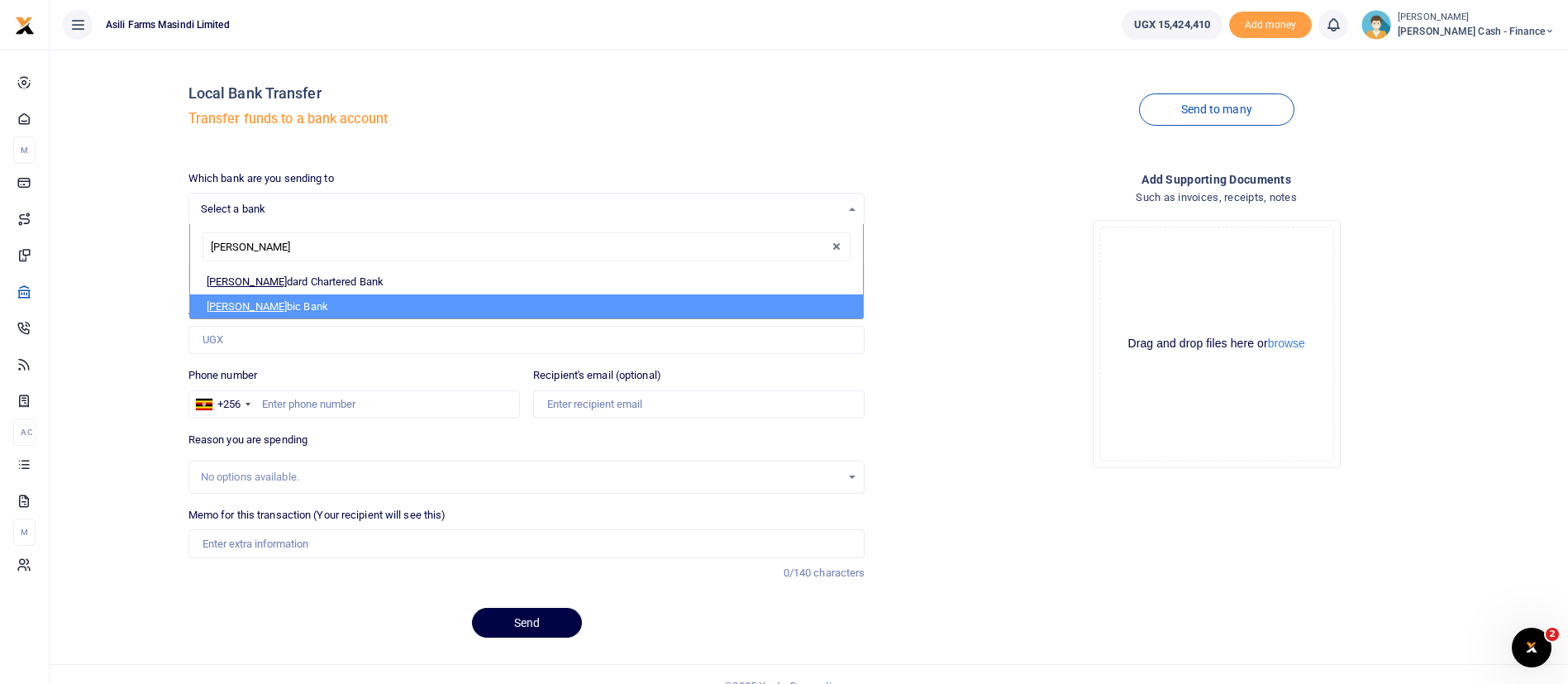
click at [257, 304] on li "Stan bic Bank" at bounding box center [527, 307] width 674 height 25
select select "STANBIC"
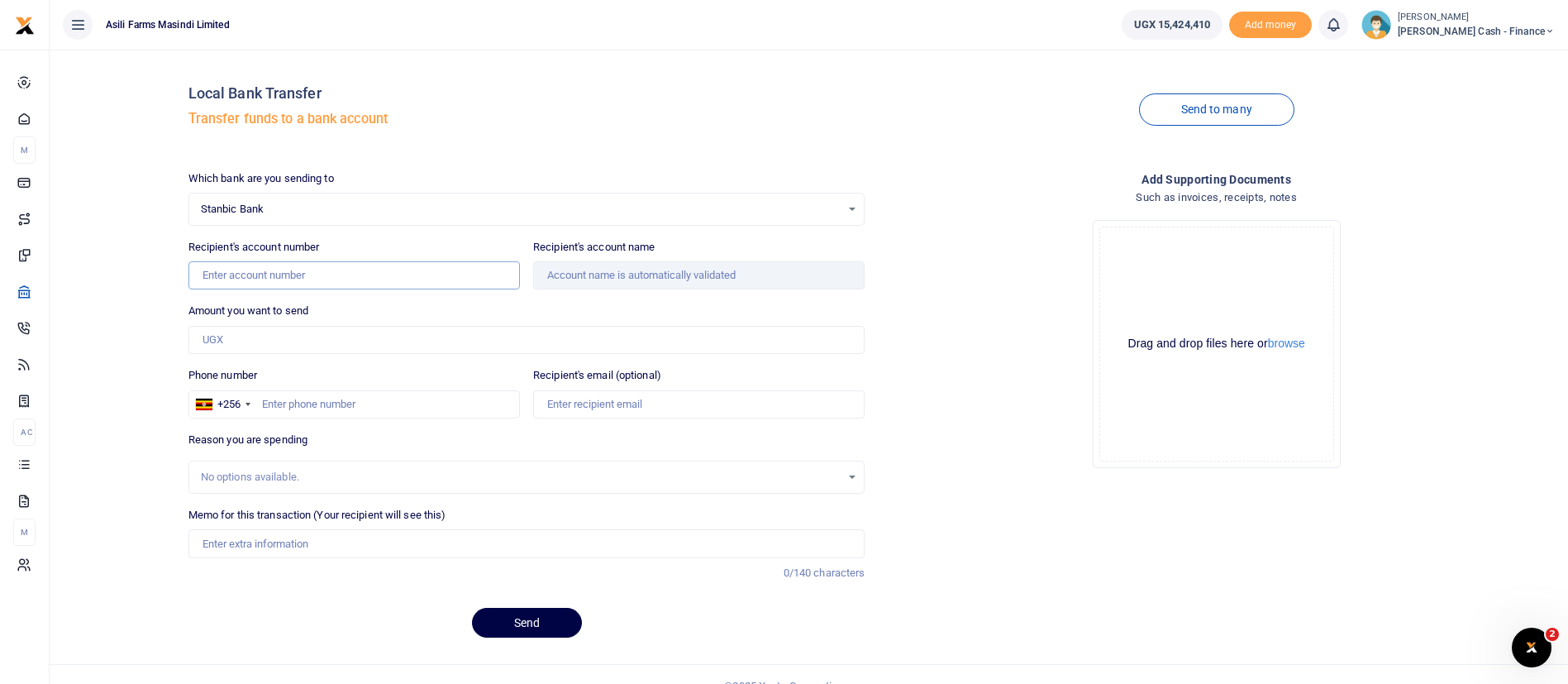
click at [354, 269] on input "Recipient's account number" at bounding box center [354, 275] width 332 height 28
paste input "9030020209444"
type input "9030020209444"
click at [219, 340] on input "Amount you want to send" at bounding box center [527, 340] width 677 height 28
type input "Brightermonday Uganda Limited"
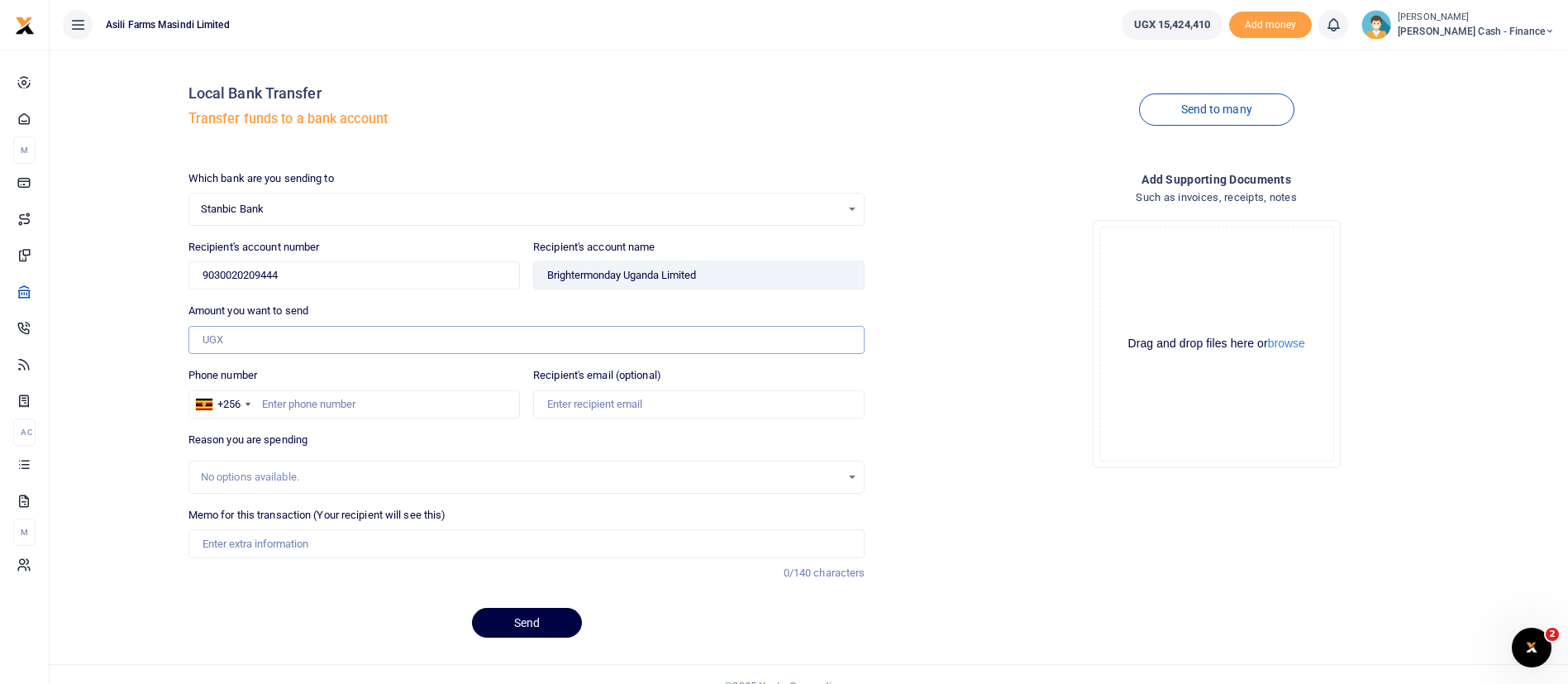
paste input "1,416,000.00"
type input "1,416,000"
click at [257, 547] on input "Memo for this transaction (Your recipient will see this)" at bounding box center [527, 543] width 677 height 28
type input "30percent commitment fee for Executive recruitment post Brighter [DATE] Inv6855"
click at [1279, 346] on button "browse" at bounding box center [1287, 343] width 37 height 12
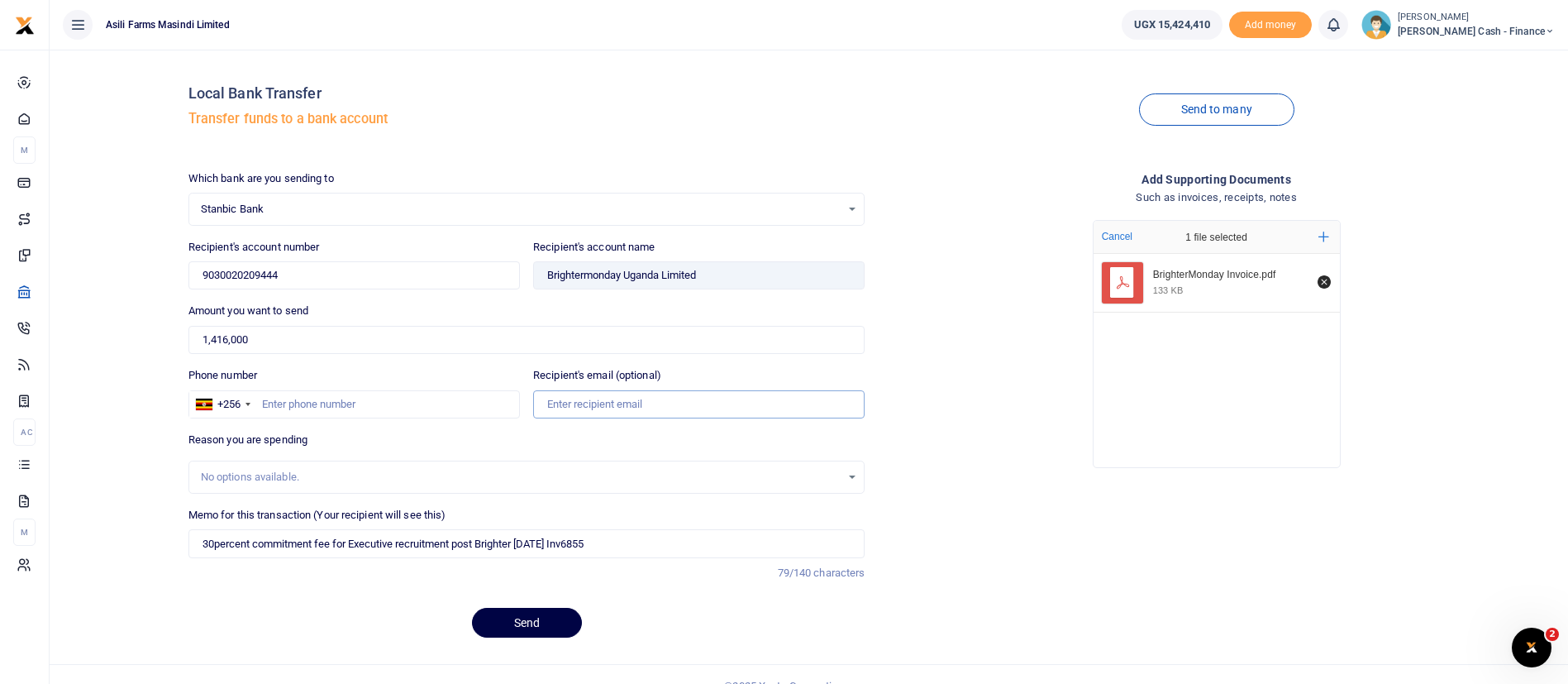
click at [567, 408] on input "Recipient's email (optional)" at bounding box center [699, 404] width 332 height 28
click at [274, 397] on input "Phone number" at bounding box center [354, 404] width 332 height 28
type input "775600682"
click at [544, 630] on button "Send" at bounding box center [527, 623] width 110 height 30
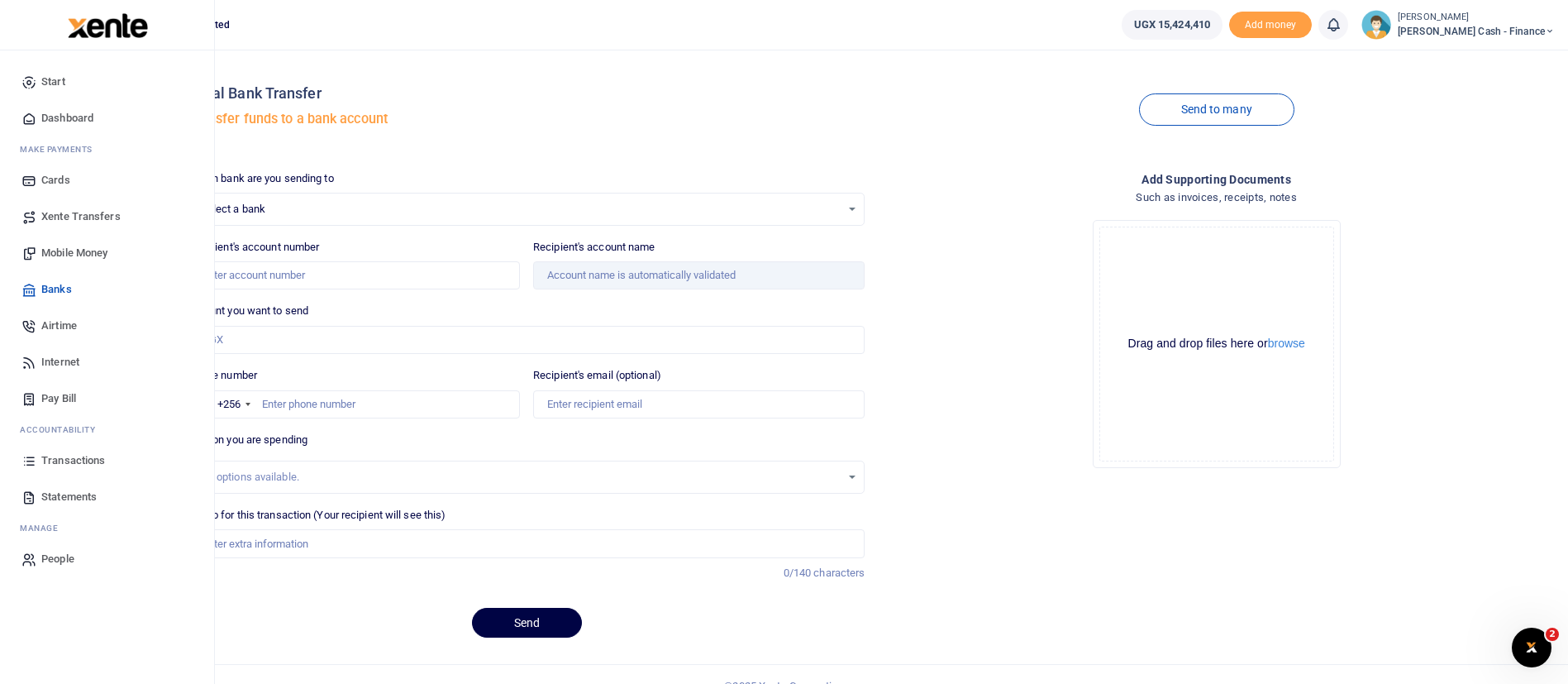
click at [42, 455] on span "Transactions" at bounding box center [73, 460] width 64 height 17
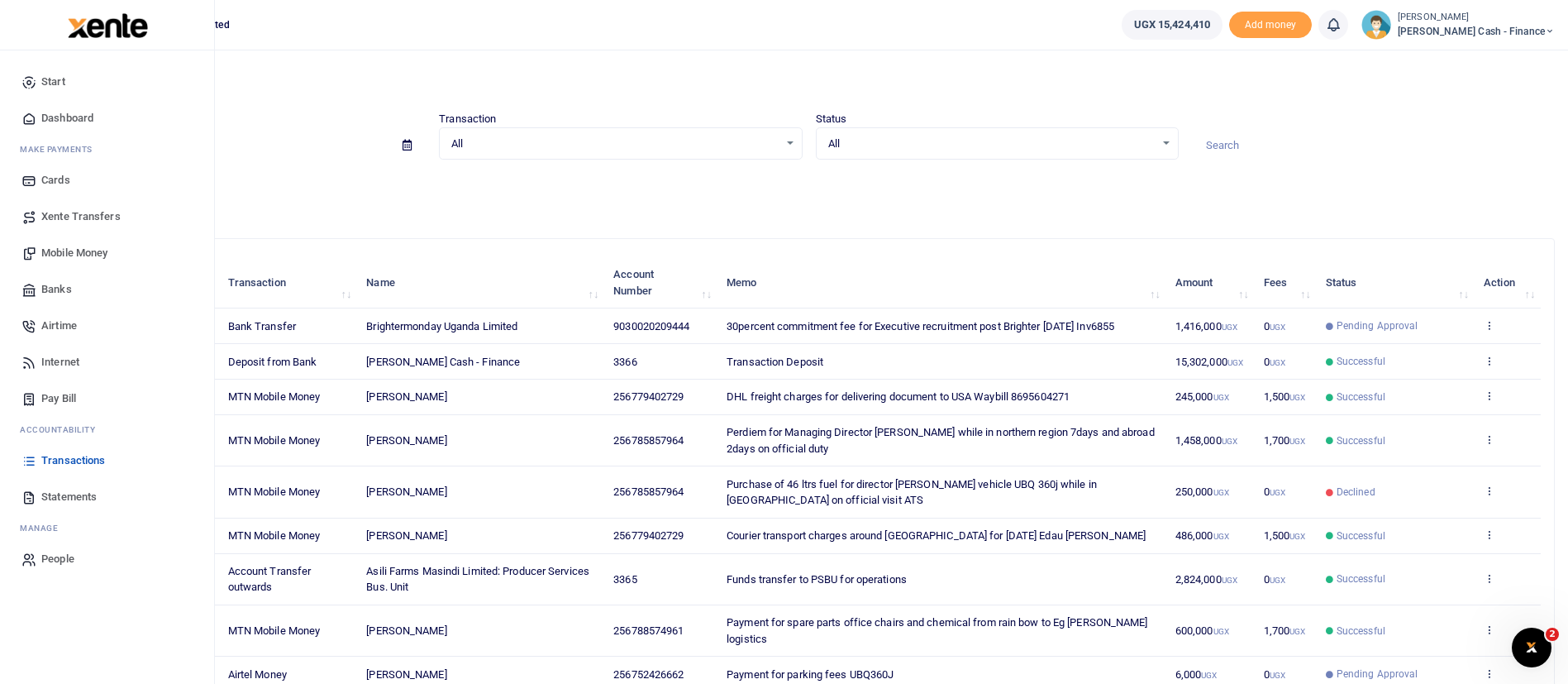
click at [88, 26] on img at bounding box center [108, 26] width 81 height 25
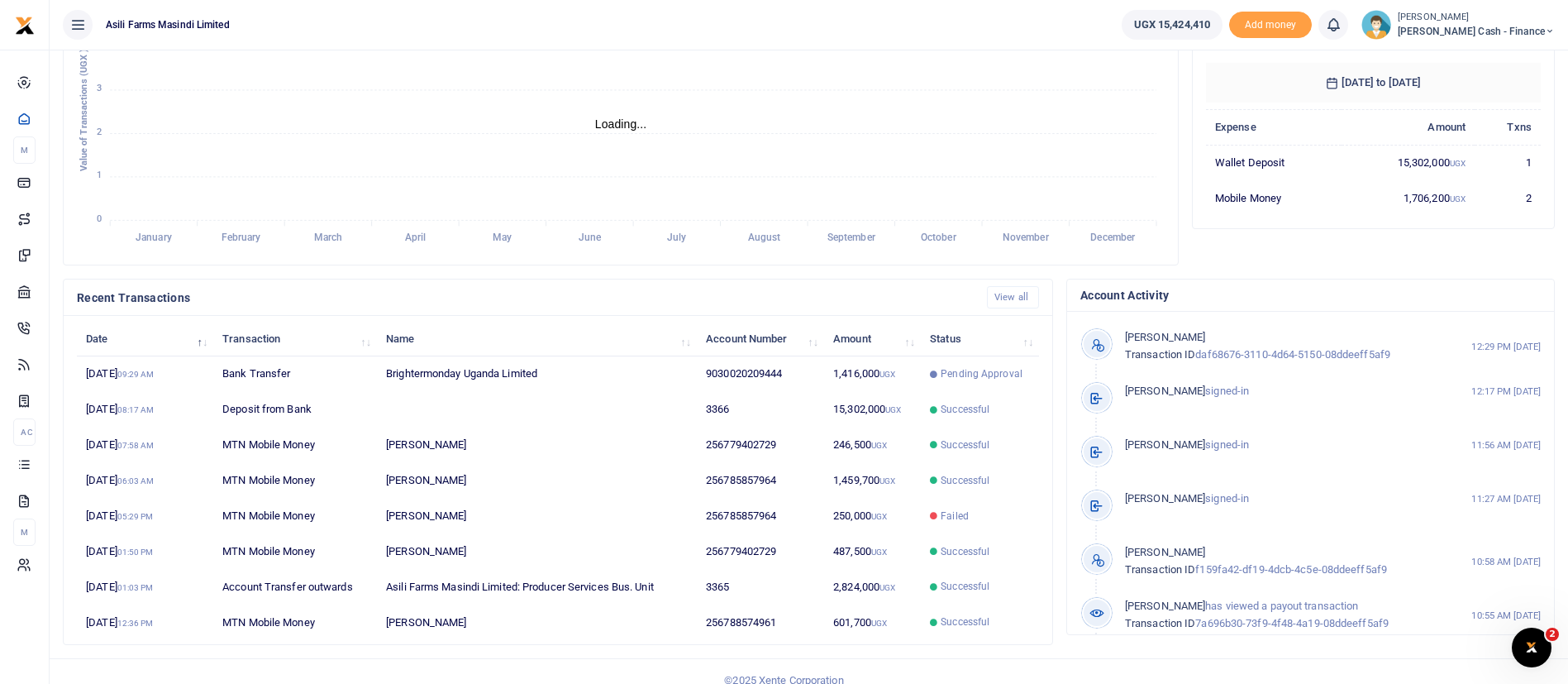
scroll to position [304, 0]
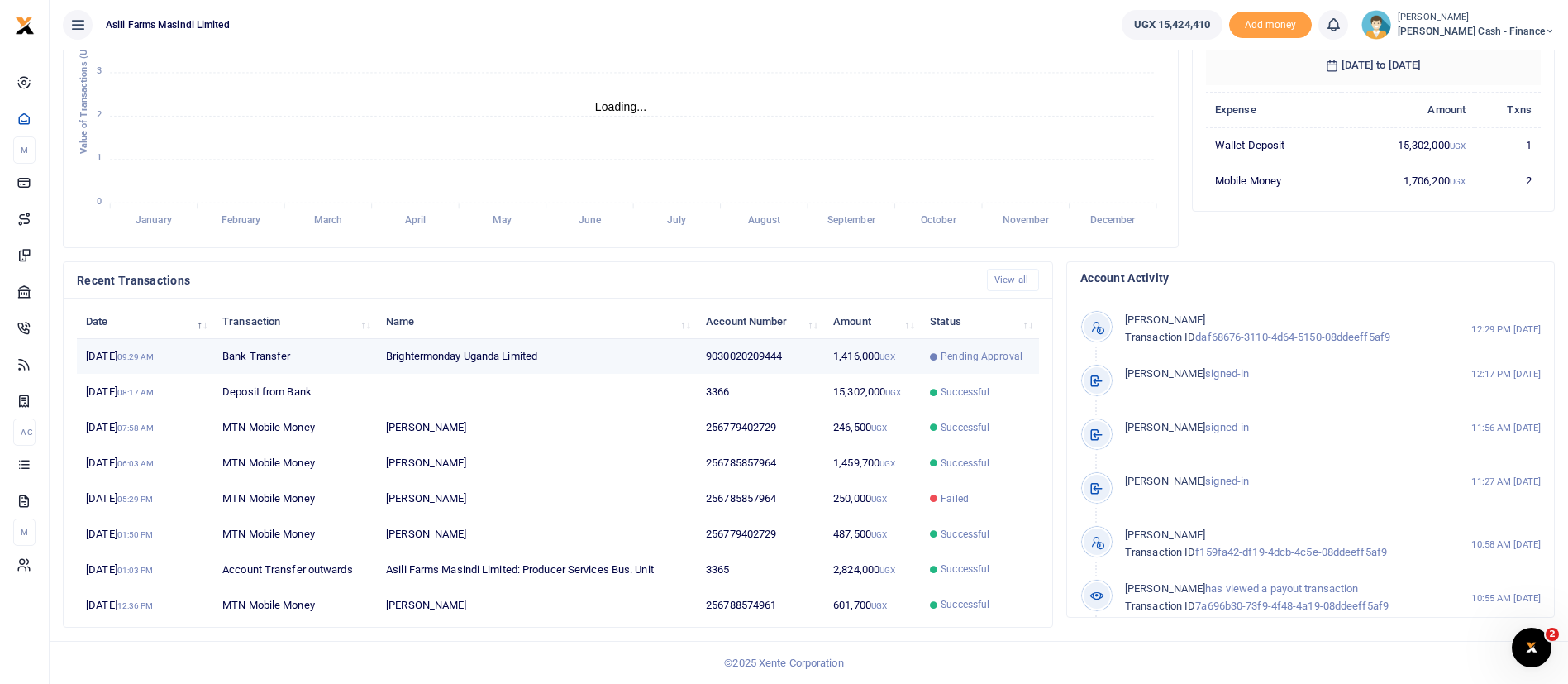
click at [936, 361] on span "Pending Approval" at bounding box center [980, 356] width 100 height 15
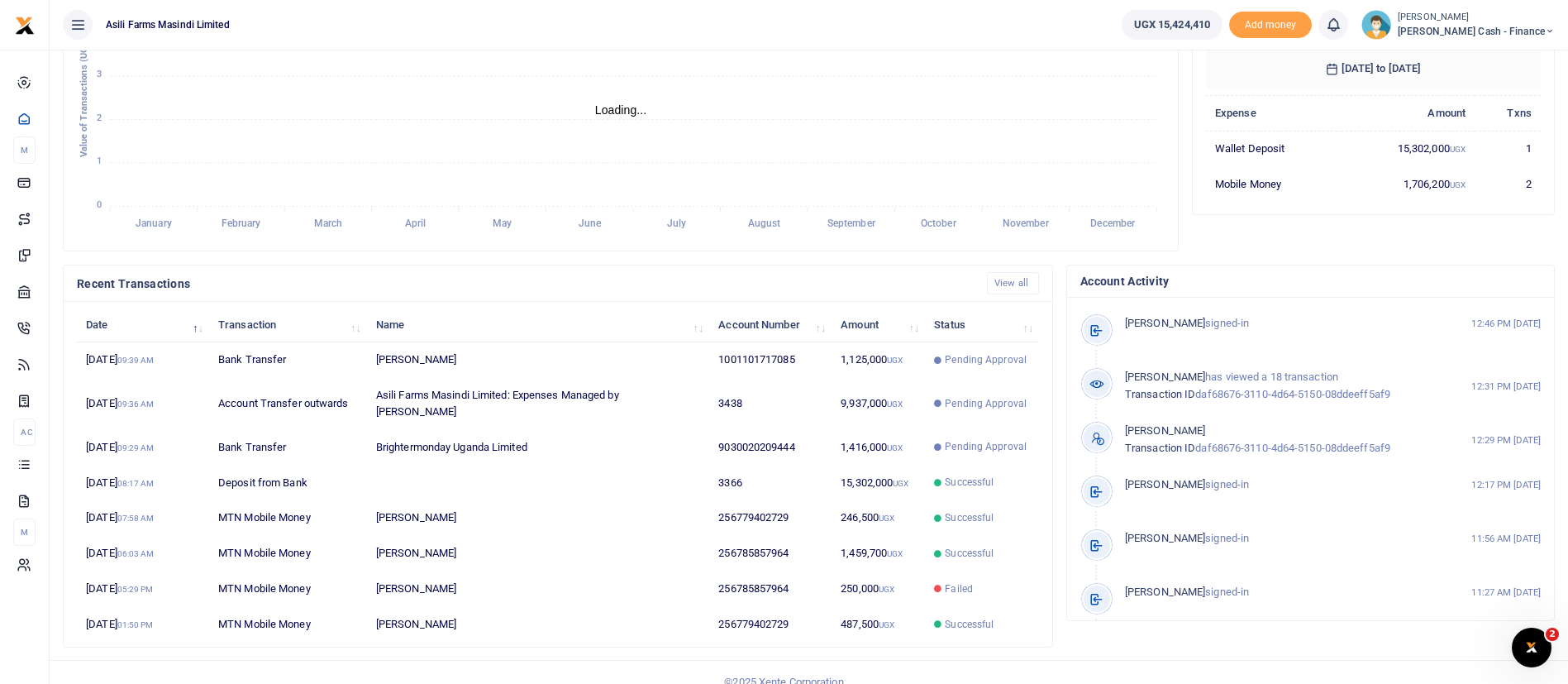
scroll to position [304, 0]
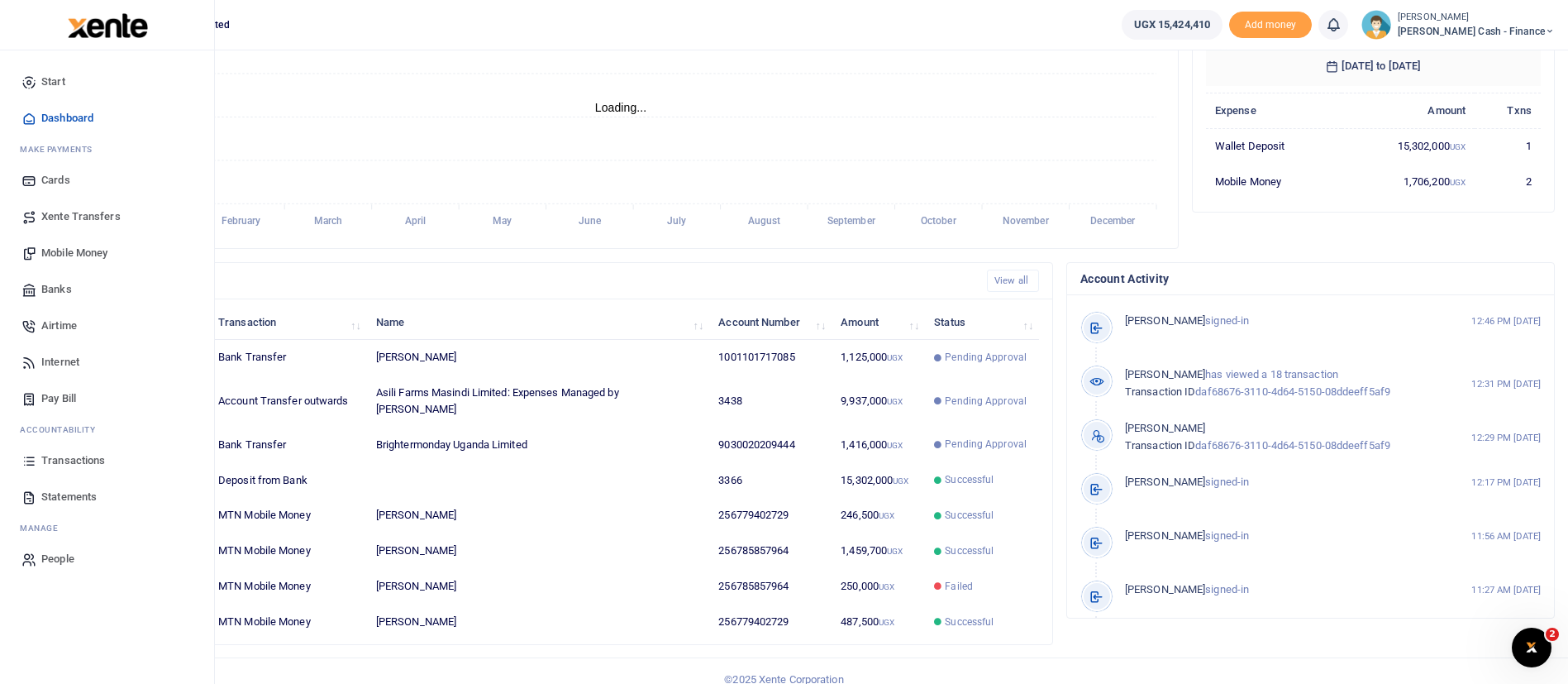
click at [112, 32] on img at bounding box center [108, 26] width 81 height 25
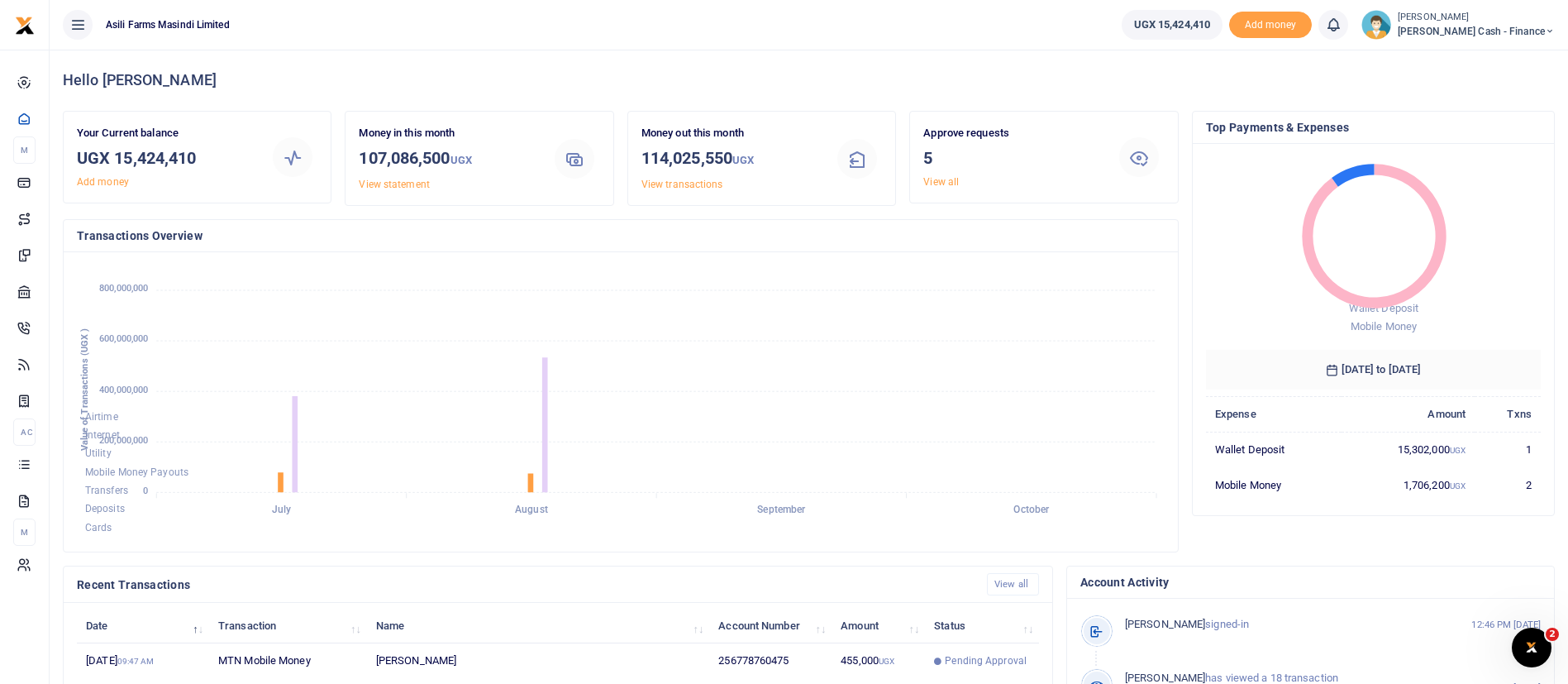
scroll to position [19, 19]
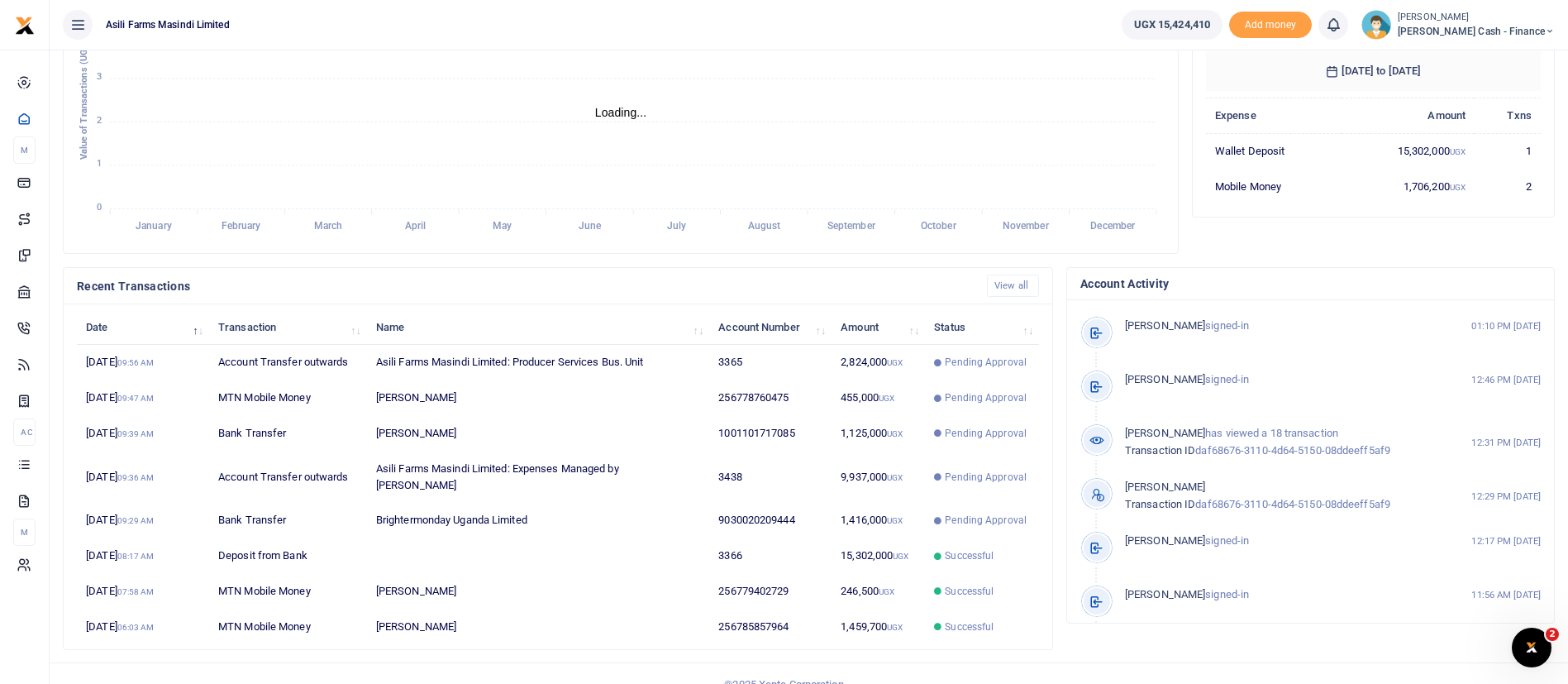
scroll to position [304, 0]
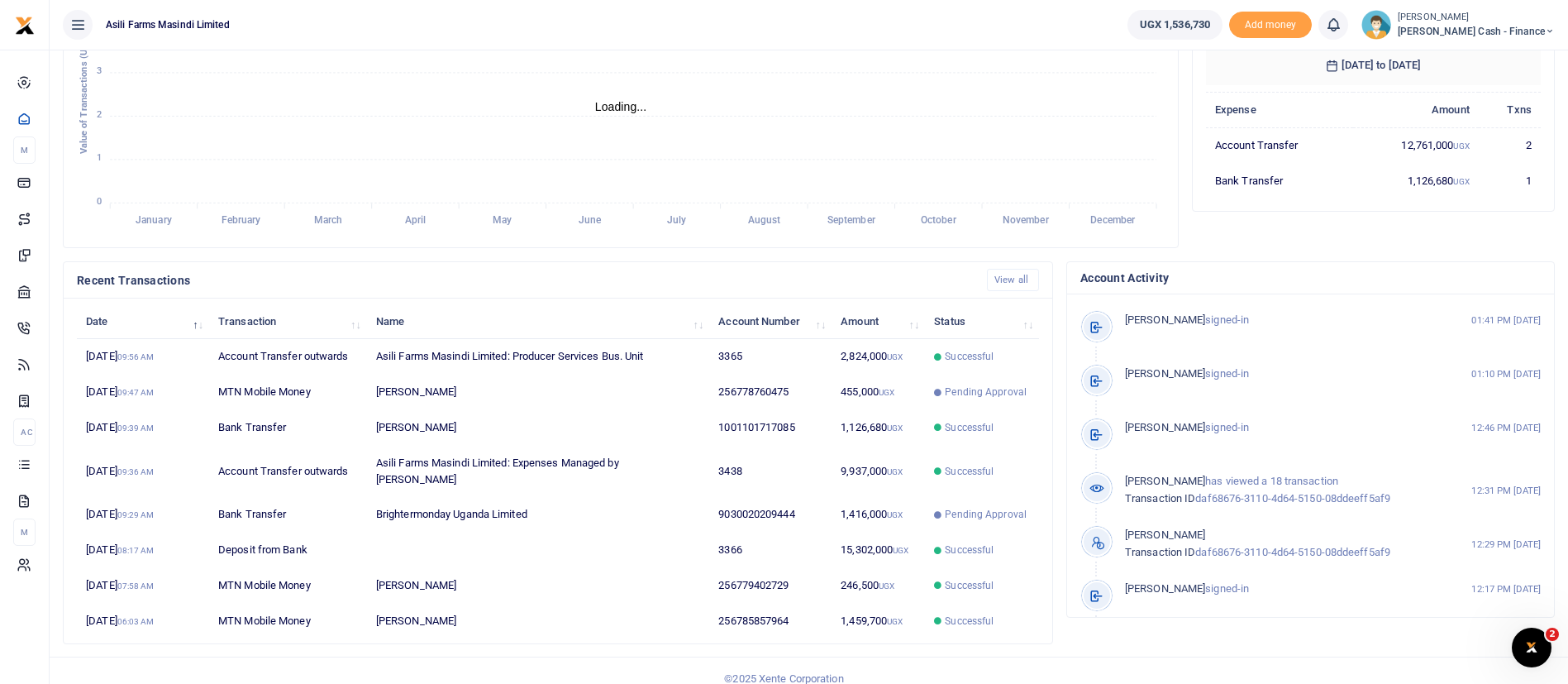
scroll to position [19, 19]
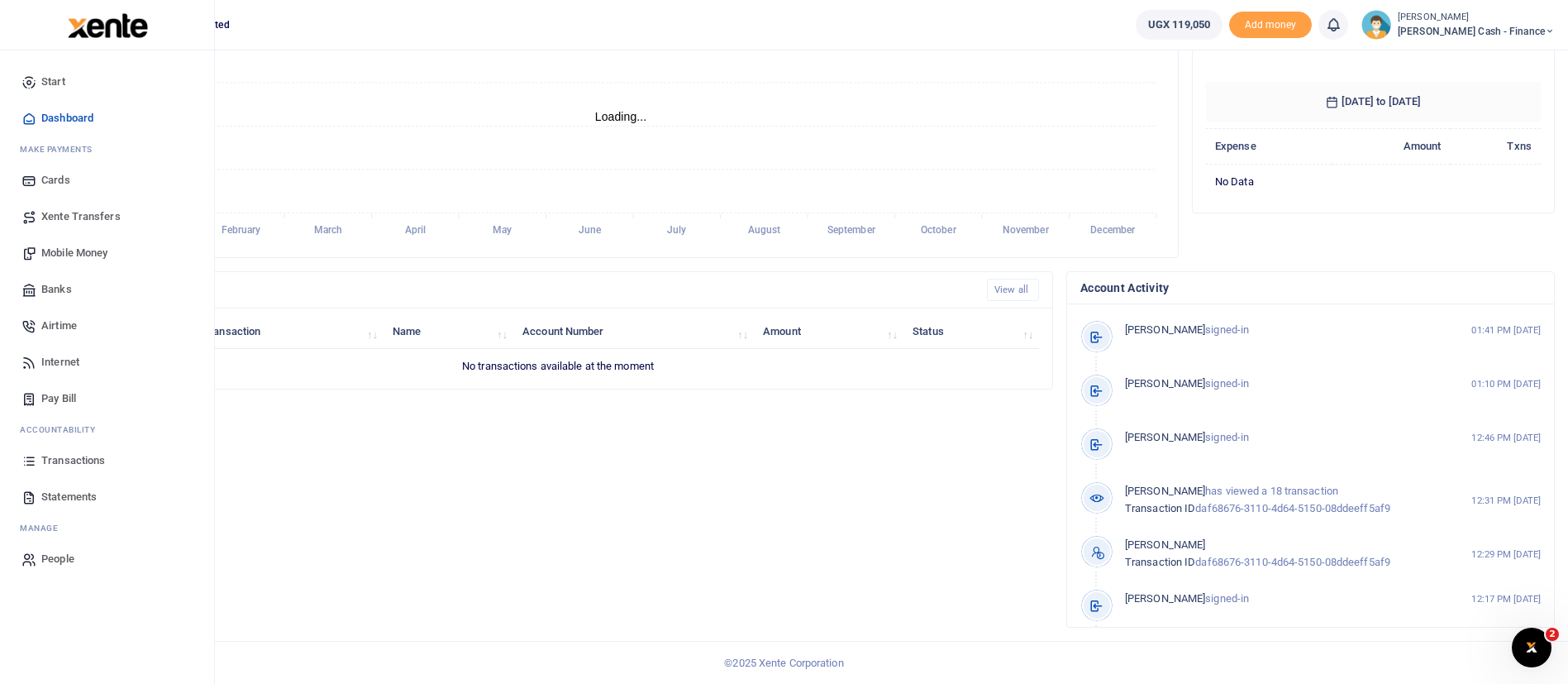
click at [79, 457] on span "Transactions" at bounding box center [73, 460] width 64 height 17
